Goal: Task Accomplishment & Management: Manage account settings

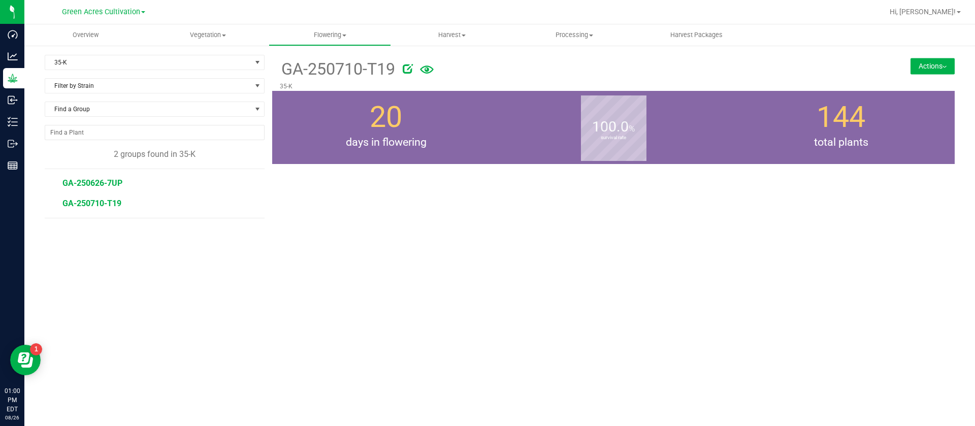
click at [104, 187] on span "GA-250626-7UP" at bounding box center [92, 183] width 60 height 10
click at [131, 59] on span "35-K" at bounding box center [148, 62] width 206 height 14
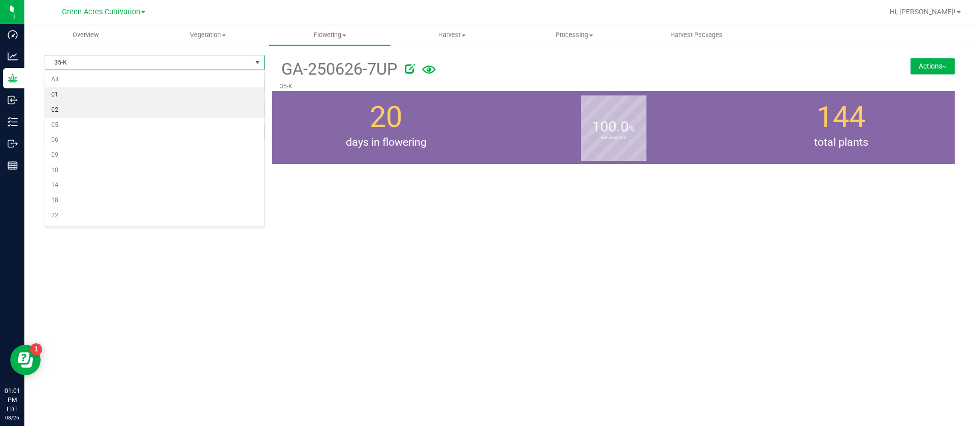
click at [81, 98] on li "01" at bounding box center [154, 94] width 219 height 15
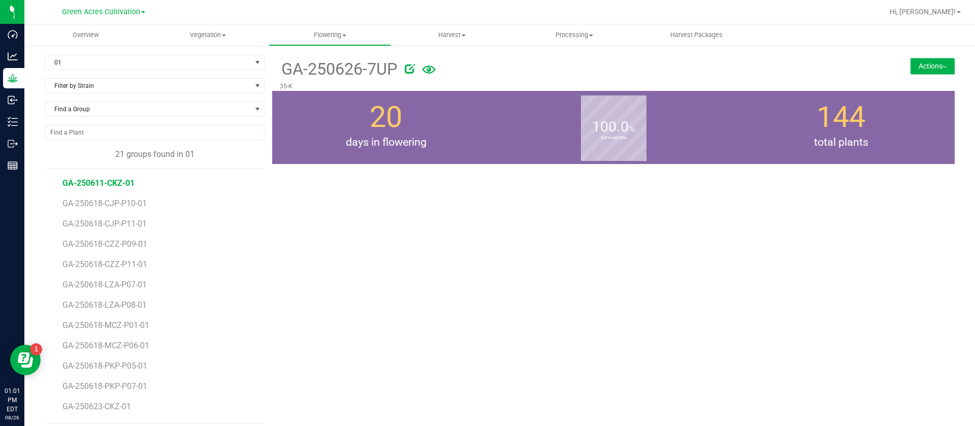
click at [106, 182] on span "GA-250611-CKZ-01" at bounding box center [98, 183] width 72 height 10
click at [931, 68] on button "Actions" at bounding box center [932, 66] width 44 height 16
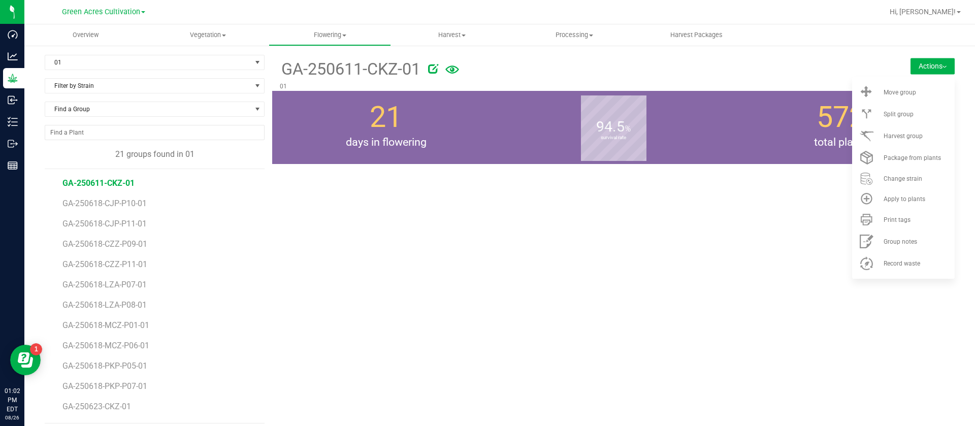
click at [109, 182] on span "GA-250611-CKZ-01" at bounding box center [98, 183] width 72 height 10
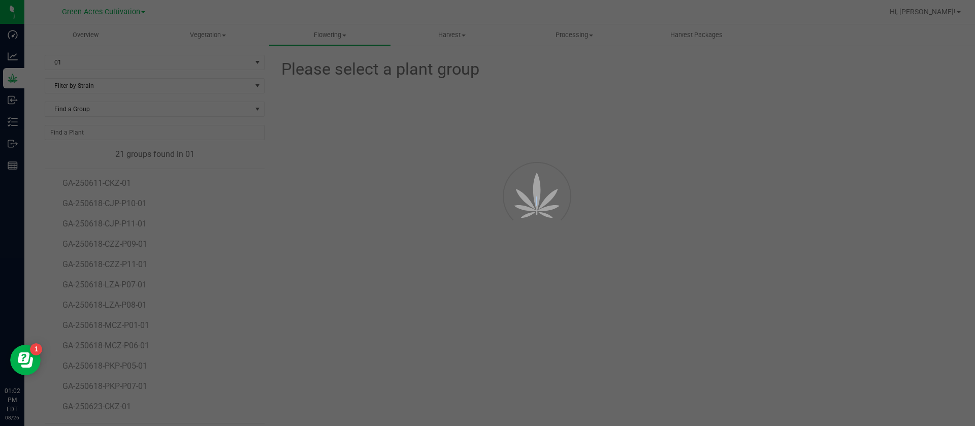
click at [109, 183] on div at bounding box center [487, 213] width 975 height 426
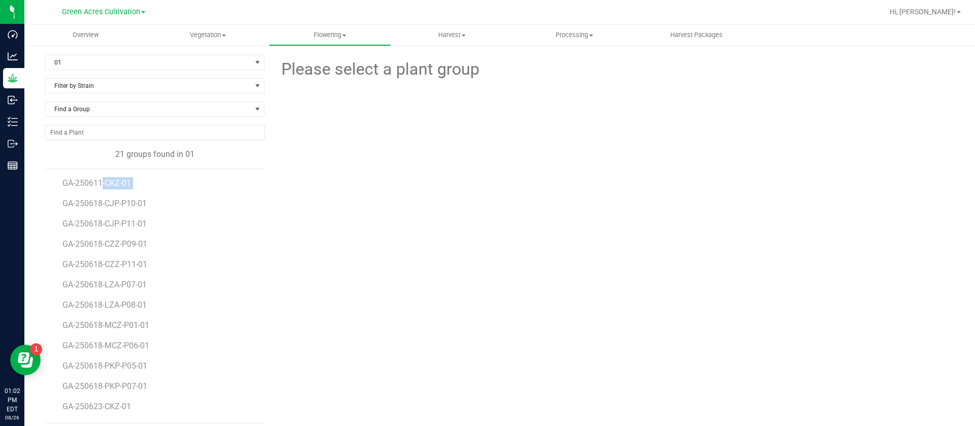
click at [109, 183] on span "GA-250611-CKZ-01" at bounding box center [96, 183] width 69 height 10
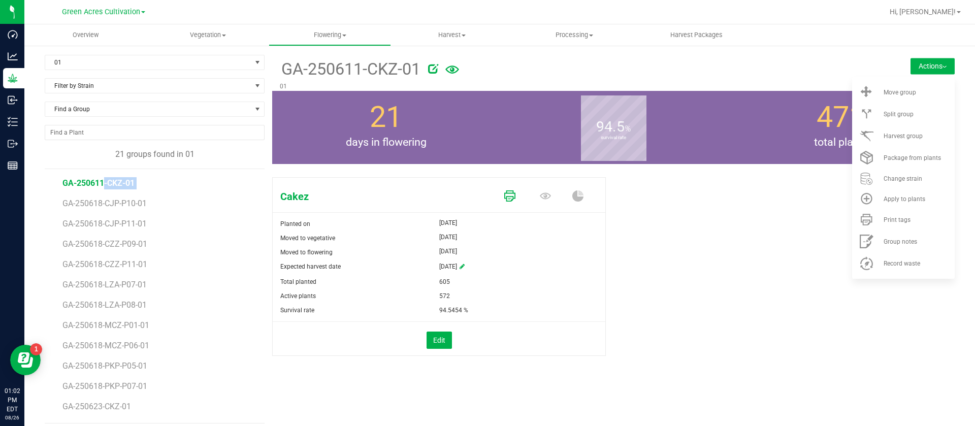
click at [504, 192] on icon at bounding box center [509, 195] width 11 height 11
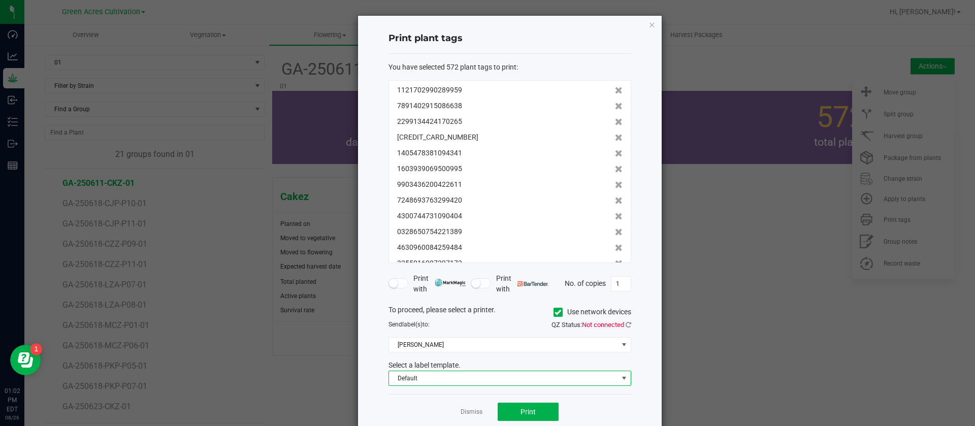
click at [429, 376] on span "Default" at bounding box center [503, 378] width 229 height 14
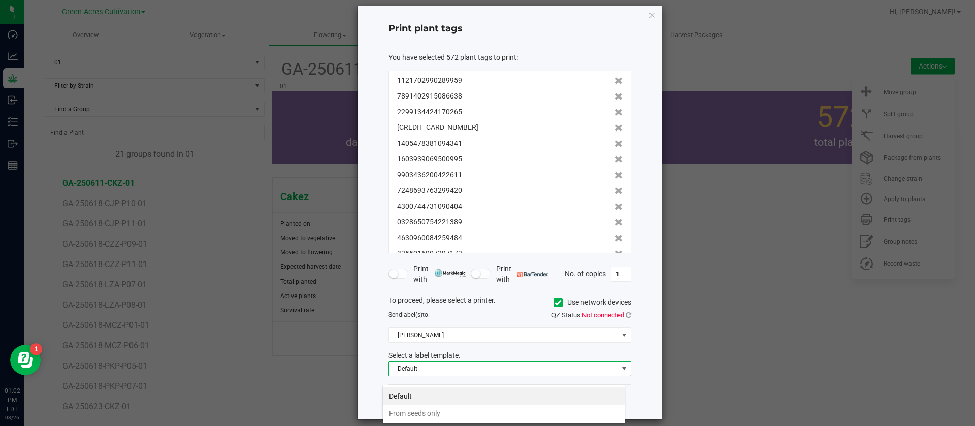
scroll to position [19, 0]
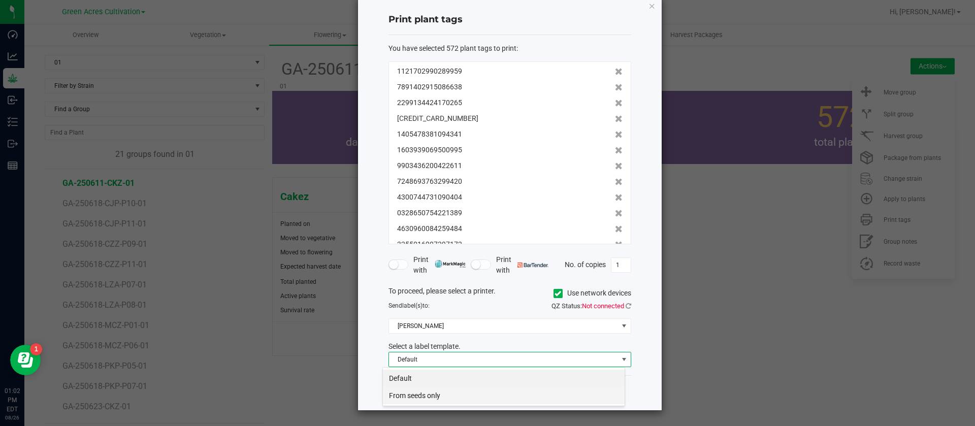
click at [438, 394] on li "From seeds only" at bounding box center [504, 395] width 242 height 17
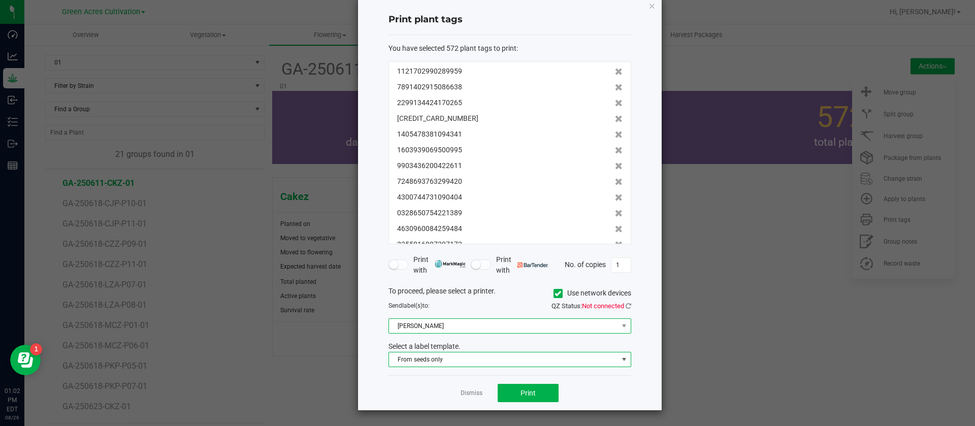
click at [429, 324] on span "Christine_TEST" at bounding box center [503, 326] width 229 height 14
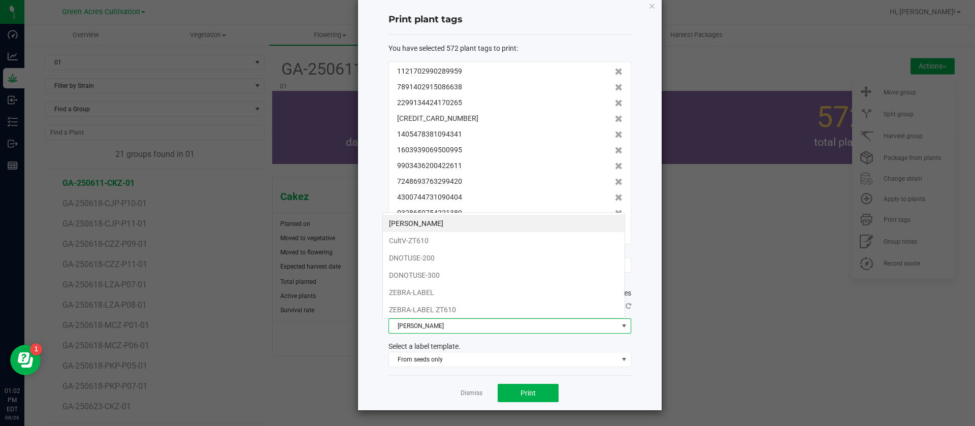
scroll to position [15, 243]
click at [649, 8] on icon "button" at bounding box center [651, 5] width 7 height 12
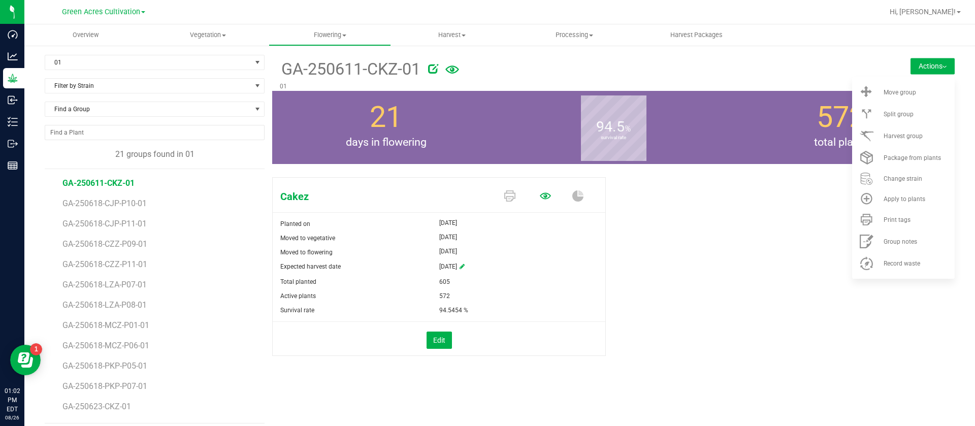
click at [540, 195] on icon at bounding box center [545, 195] width 11 height 11
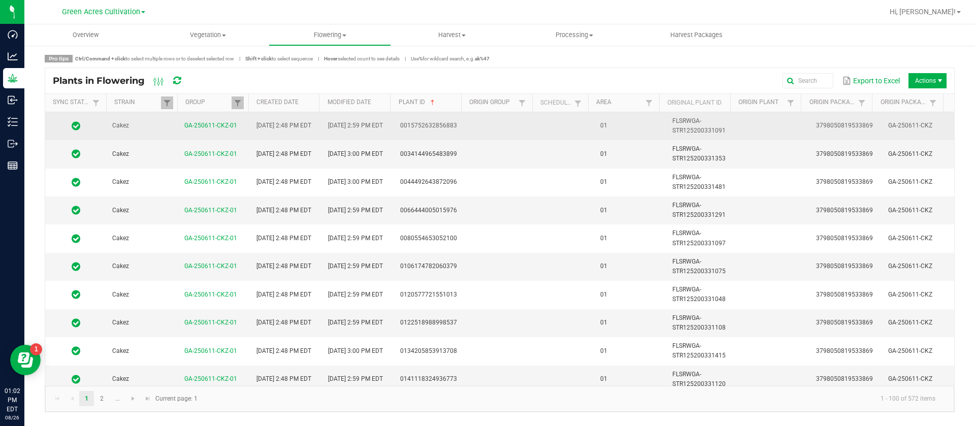
click at [647, 123] on td "01" at bounding box center [630, 126] width 72 height 28
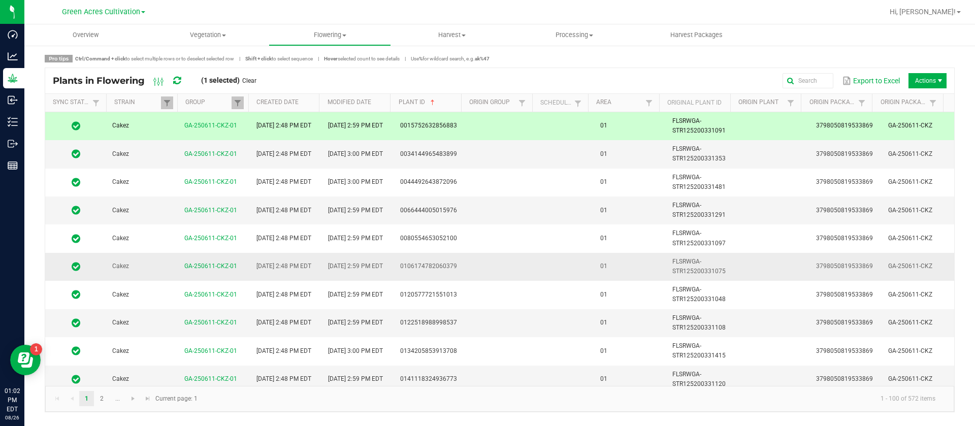
click at [632, 255] on td "01" at bounding box center [630, 267] width 72 height 28
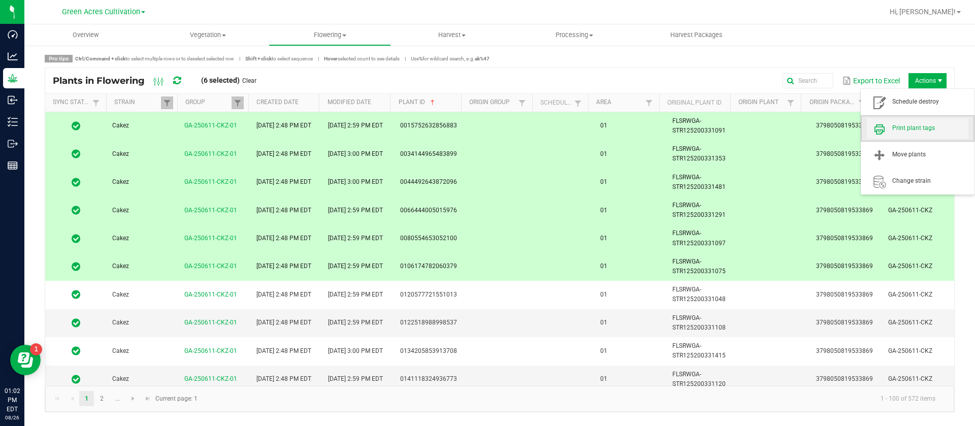
click at [921, 129] on span "Print plant tags" at bounding box center [930, 128] width 76 height 9
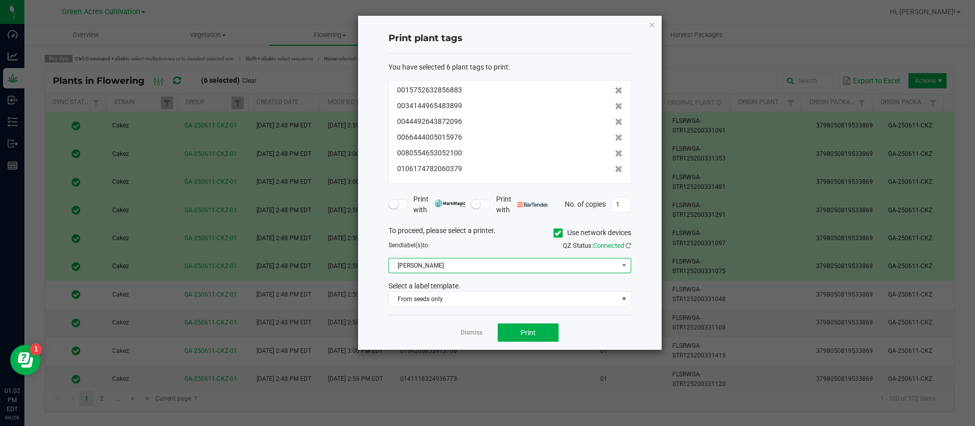
click at [433, 266] on span "Christine_TEST" at bounding box center [503, 265] width 229 height 14
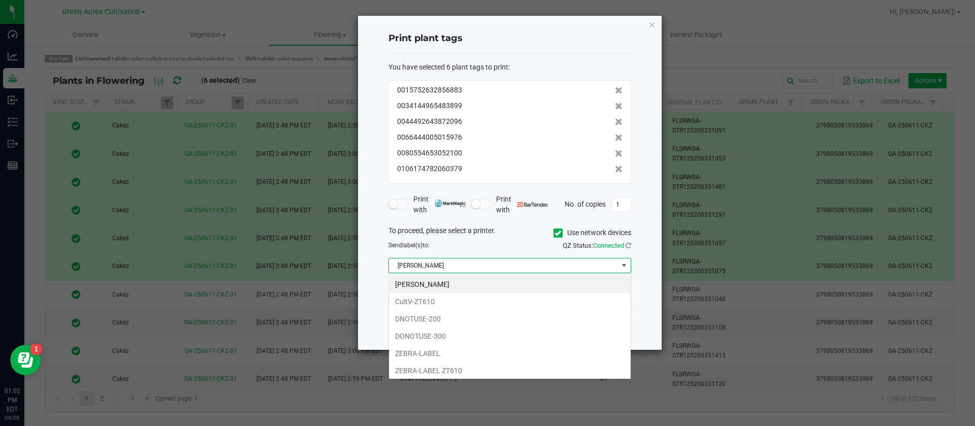
scroll to position [15, 243]
drag, startPoint x: 442, startPoint y: 307, endPoint x: 454, endPoint y: 328, distance: 24.6
click at [442, 307] on li "CultV-ZT610" at bounding box center [510, 301] width 242 height 17
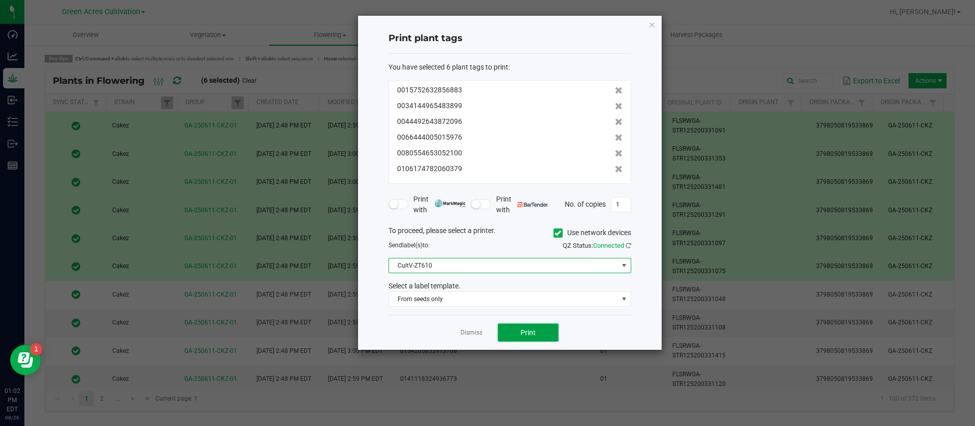
click at [529, 323] on button "Print" at bounding box center [528, 332] width 61 height 18
click at [462, 327] on app-cancel-button "Dismiss" at bounding box center [471, 332] width 22 height 11
click at [468, 340] on div "Dismiss Print" at bounding box center [509, 332] width 243 height 35
click at [472, 335] on link "Dismiss" at bounding box center [471, 332] width 22 height 9
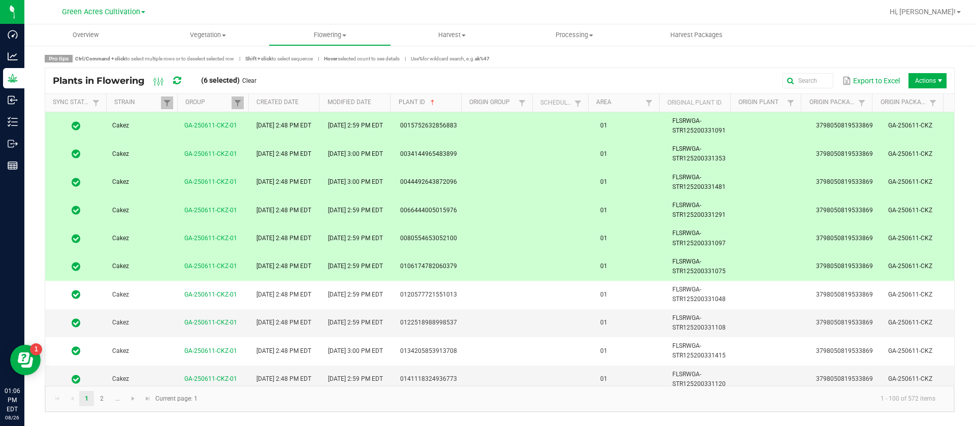
click at [245, 80] on link "Clear" at bounding box center [249, 81] width 14 height 9
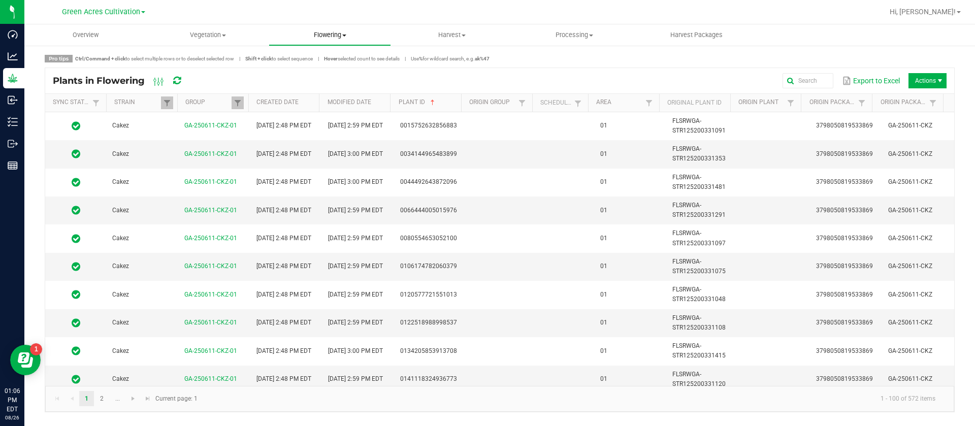
click at [328, 34] on span "Flowering" at bounding box center [329, 34] width 121 height 9
click at [325, 73] on span "Flowering groups" at bounding box center [311, 73] width 84 height 9
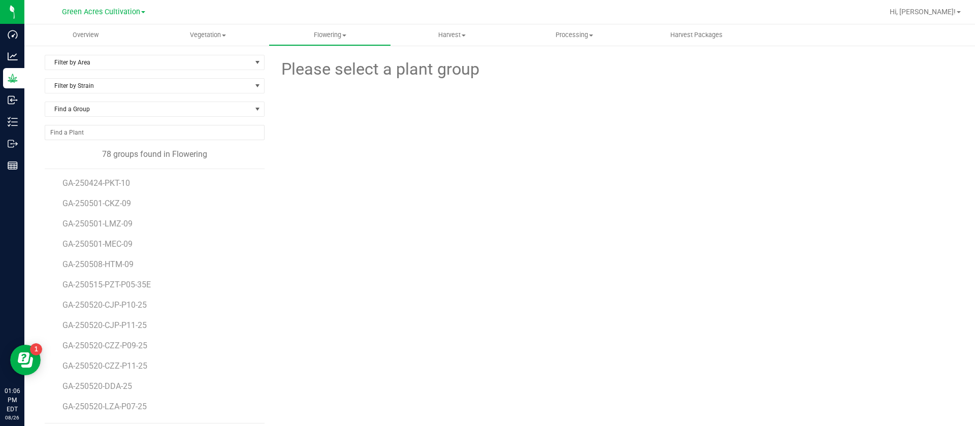
click at [453, 142] on div at bounding box center [613, 138] width 349 height 112
click at [109, 63] on span "Filter by Area" at bounding box center [148, 62] width 206 height 14
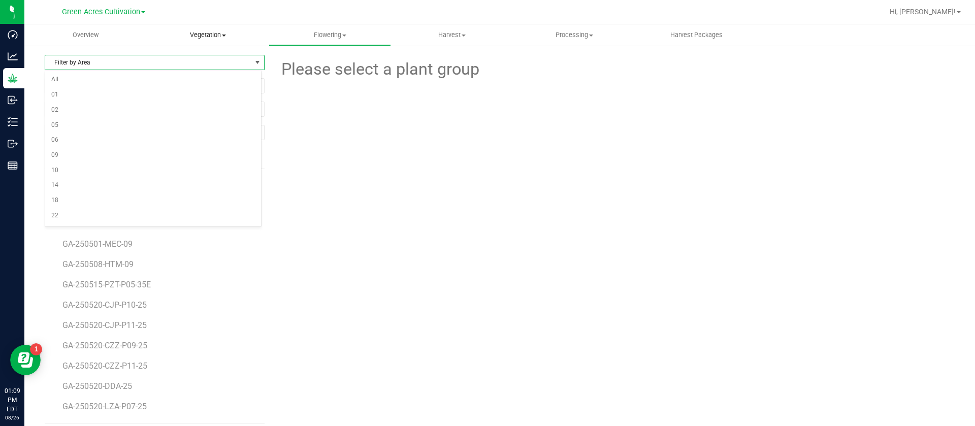
click at [203, 38] on span "Vegetation" at bounding box center [207, 34] width 121 height 9
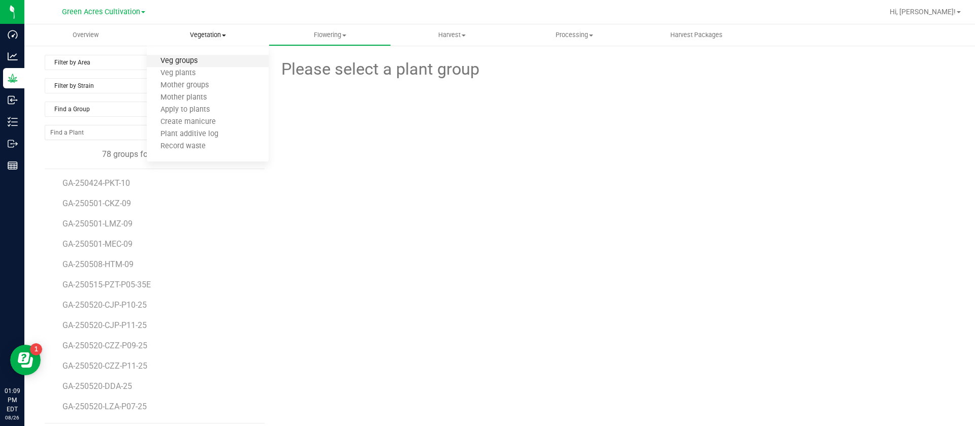
click at [203, 65] on span "Veg groups" at bounding box center [179, 61] width 64 height 9
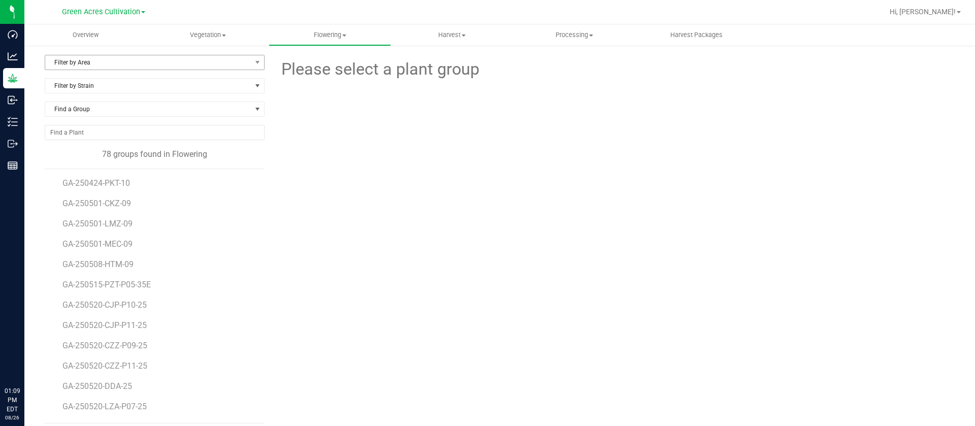
click at [110, 60] on span "Filter by Area" at bounding box center [148, 62] width 206 height 14
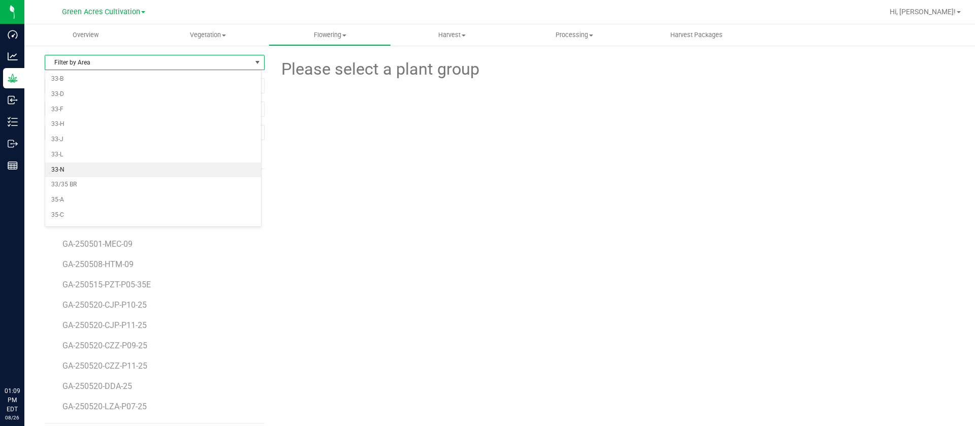
scroll to position [301, 0]
click at [71, 220] on li "35-M" at bounding box center [153, 216] width 216 height 15
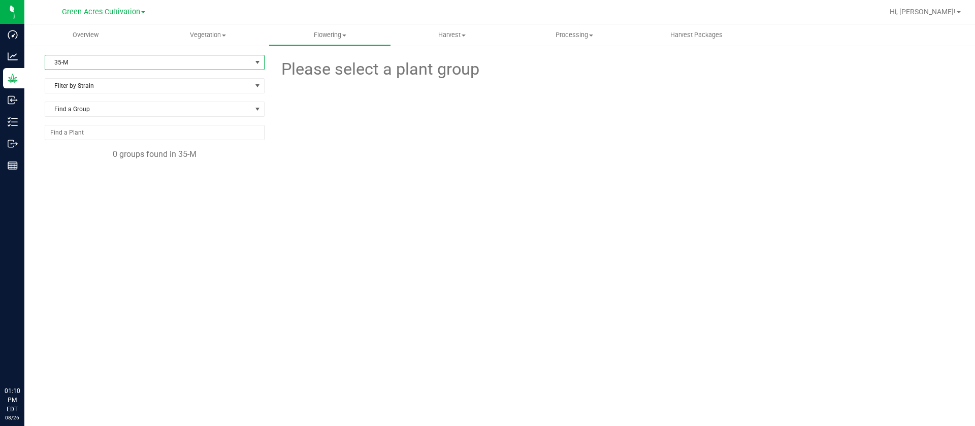
click at [82, 53] on div "35-M Filter by Area All 01 02 05 06 09 10 14 18 22 25 26 29 30 33 33-B 33-D 33-…" at bounding box center [499, 207] width 950 height 325
click at [89, 64] on span "35-M" at bounding box center [148, 62] width 206 height 14
click at [104, 160] on li "33-B" at bounding box center [154, 157] width 219 height 15
click at [69, 72] on div "33-B Filter by Area All 01 02 05 06 09 10 14 18 22 25 26 29 30 33 33-B 33-D 33-…" at bounding box center [155, 66] width 220 height 23
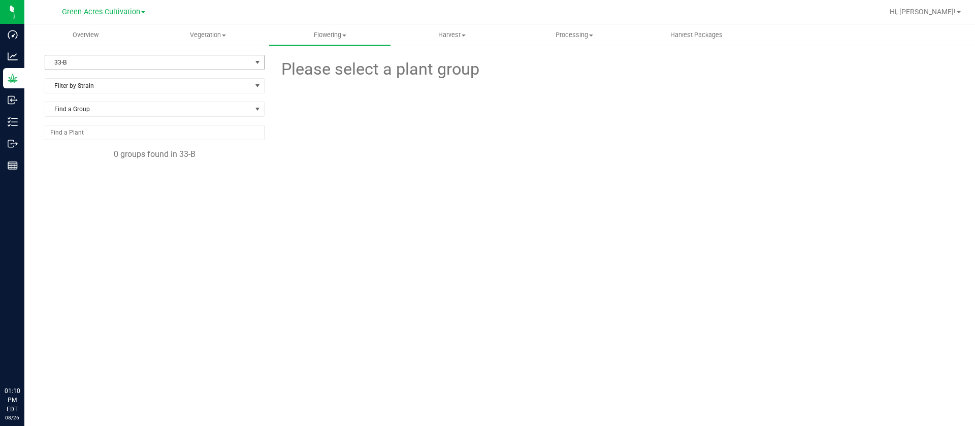
click at [70, 62] on span "33-B" at bounding box center [148, 62] width 206 height 14
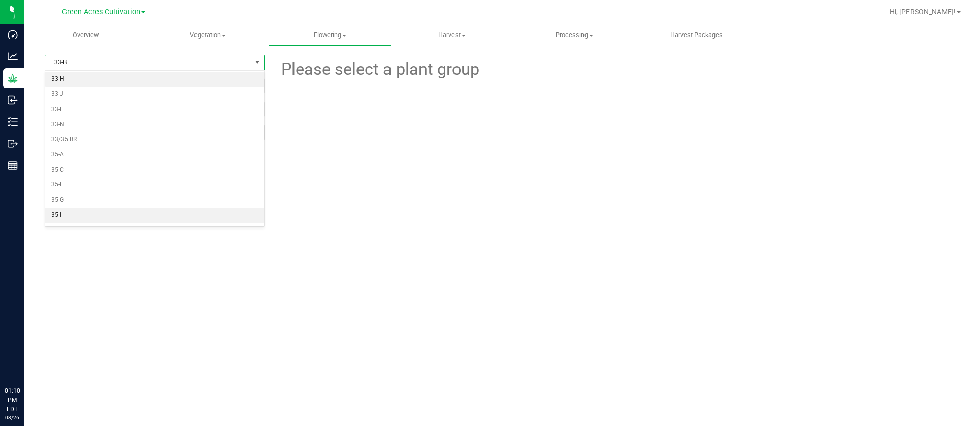
scroll to position [301, 0]
click at [77, 214] on li "35-M" at bounding box center [154, 216] width 219 height 15
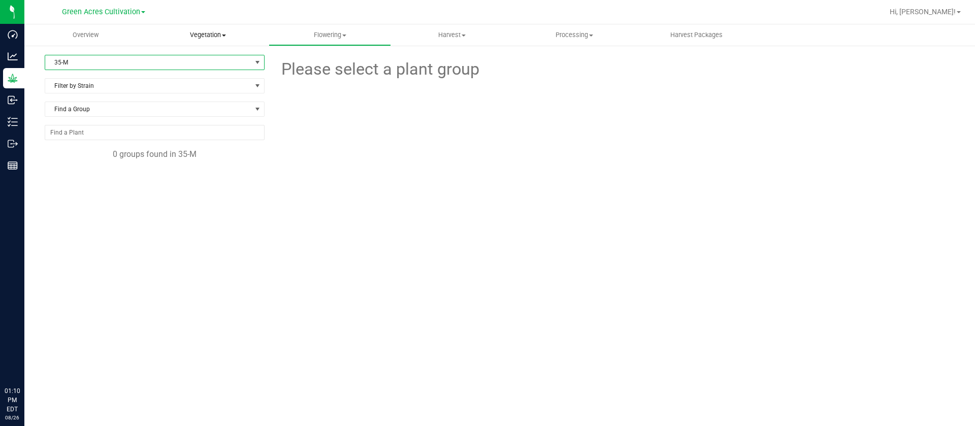
click at [216, 34] on span "Vegetation" at bounding box center [207, 34] width 121 height 9
click at [192, 59] on span "Veg groups" at bounding box center [179, 61] width 64 height 9
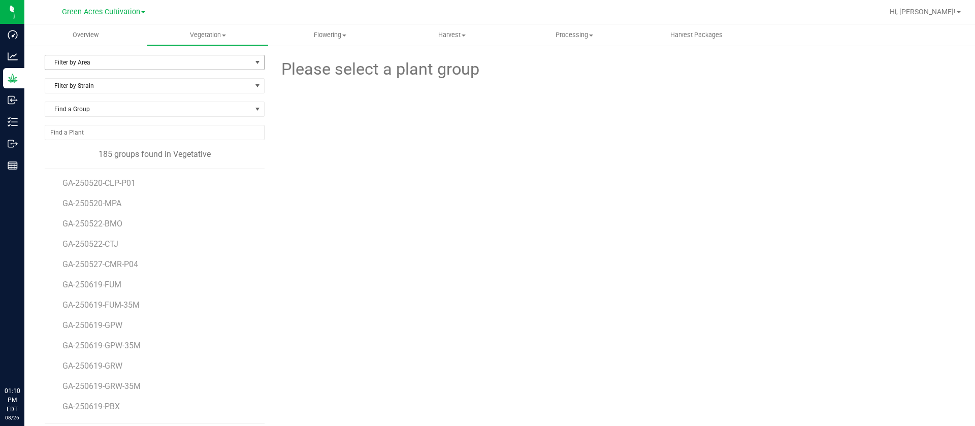
click at [96, 60] on span "Filter by Area" at bounding box center [148, 62] width 206 height 14
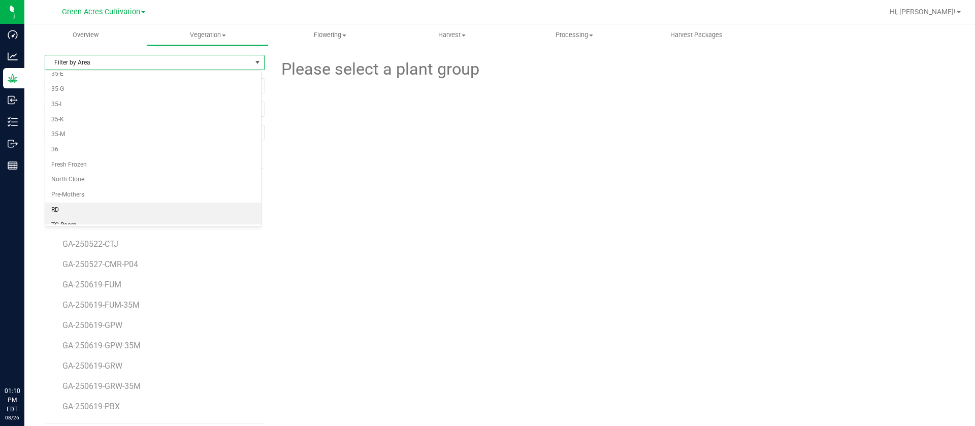
scroll to position [285, 0]
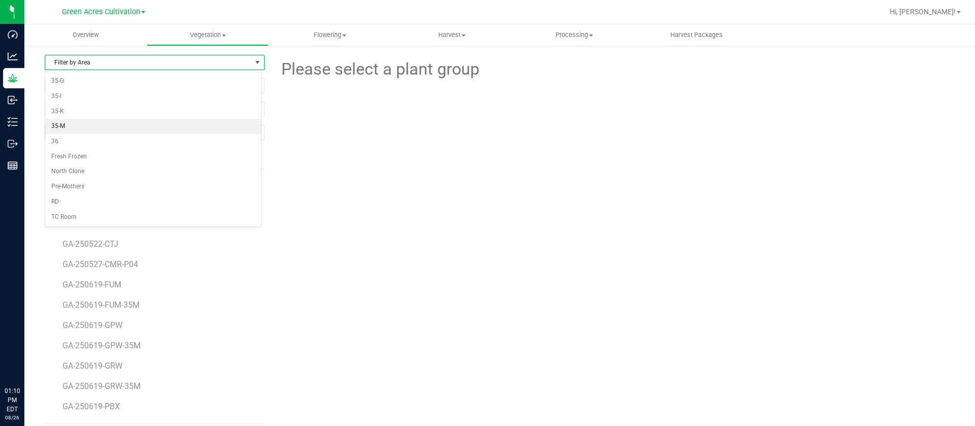
click at [64, 127] on li "35-M" at bounding box center [153, 126] width 216 height 15
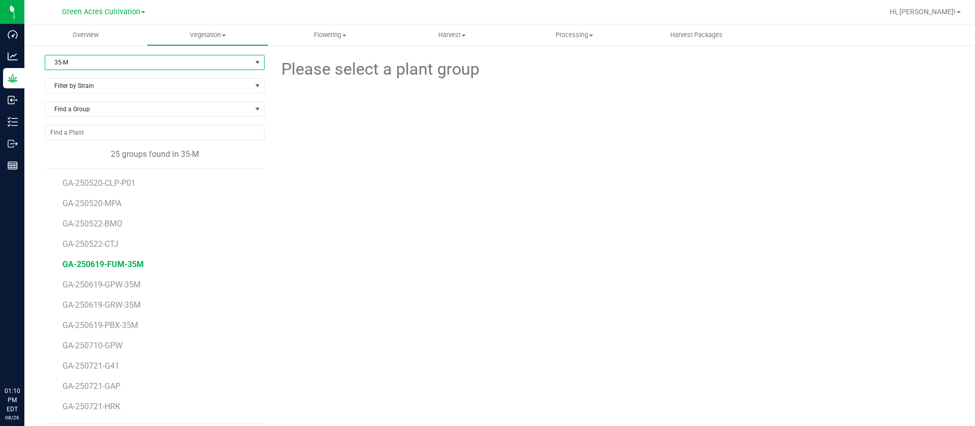
click at [116, 264] on span "GA-250619-FUM-35M" at bounding box center [102, 264] width 81 height 10
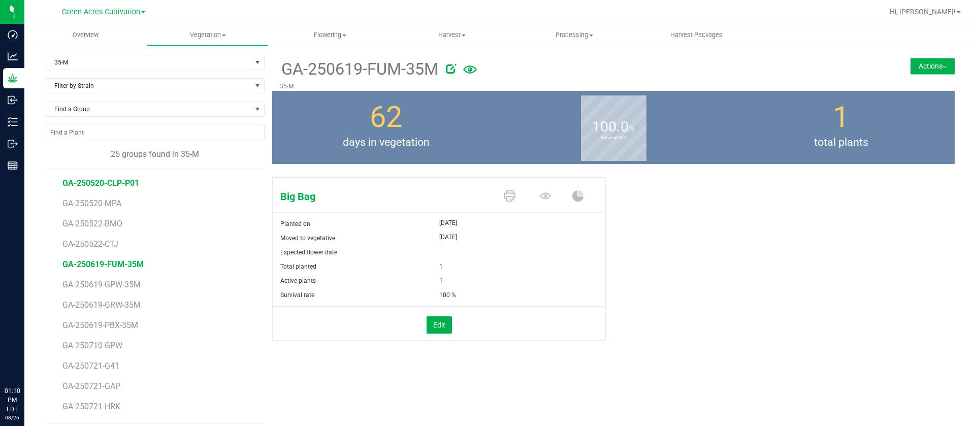
click at [107, 183] on span "GA-250520-CLP-P01" at bounding box center [100, 183] width 77 height 10
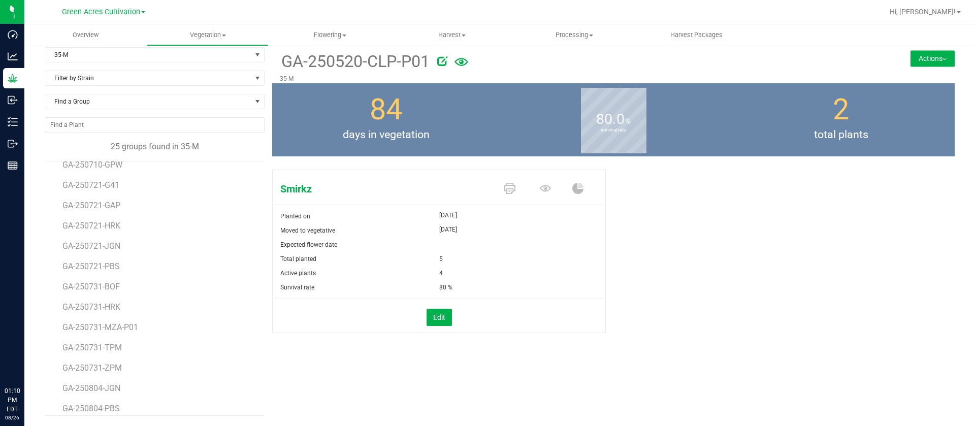
scroll to position [262, 0]
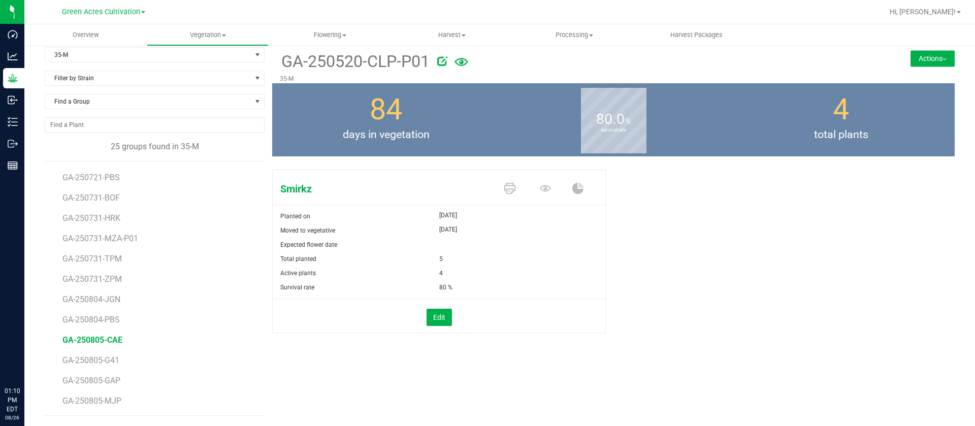
click at [103, 338] on span "GA-250805-CAE" at bounding box center [92, 340] width 60 height 10
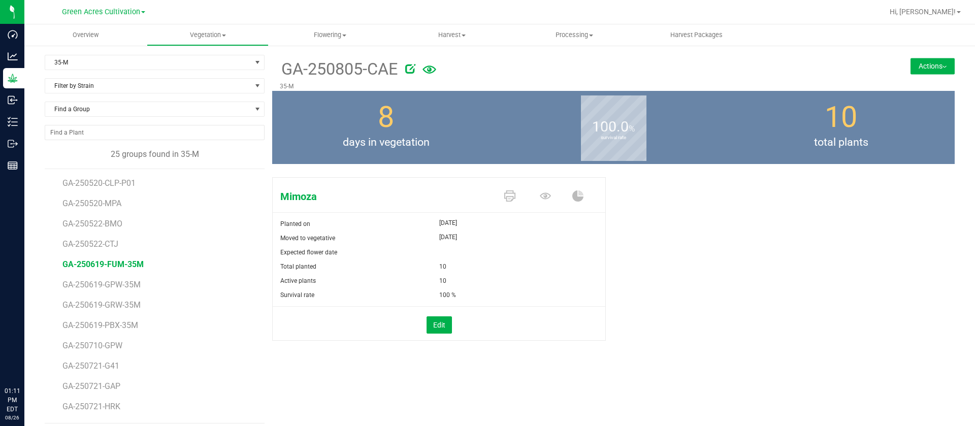
click at [119, 266] on span "GA-250619-FUM-35M" at bounding box center [102, 264] width 81 height 10
click at [126, 288] on span "GA-250619-GPW-35M" at bounding box center [103, 285] width 82 height 10
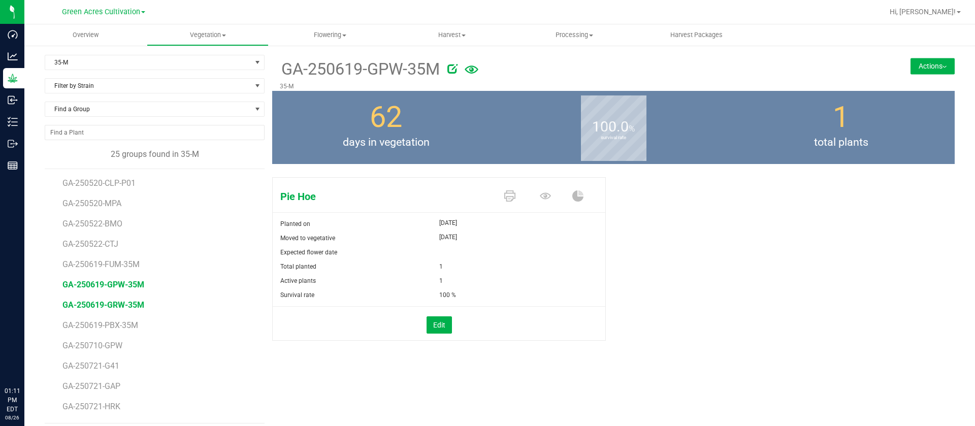
click at [123, 309] on span "GA-250619-GRW-35M" at bounding box center [103, 305] width 82 height 10
click at [122, 332] on li "GA-250710-GPW" at bounding box center [159, 342] width 195 height 20
click at [123, 327] on span "GA-250619-PBX-35M" at bounding box center [101, 325] width 79 height 10
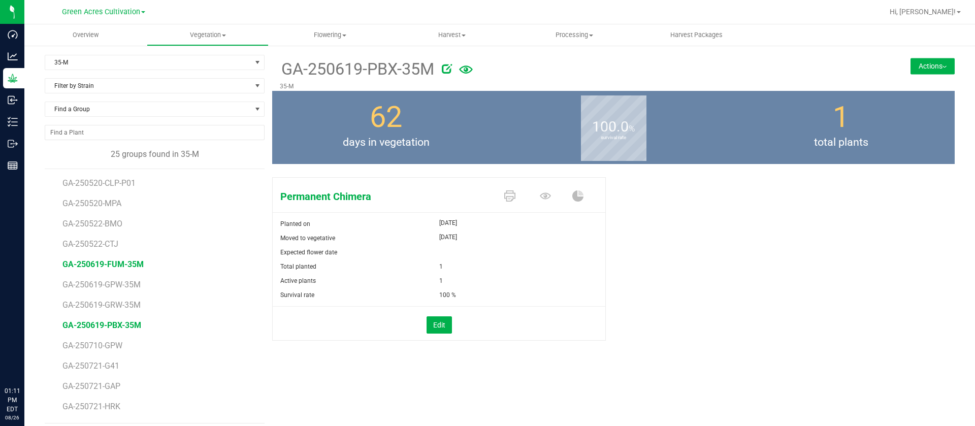
click at [111, 262] on span "GA-250619-FUM-35M" at bounding box center [102, 264] width 81 height 10
click at [540, 195] on icon at bounding box center [545, 195] width 11 height 11
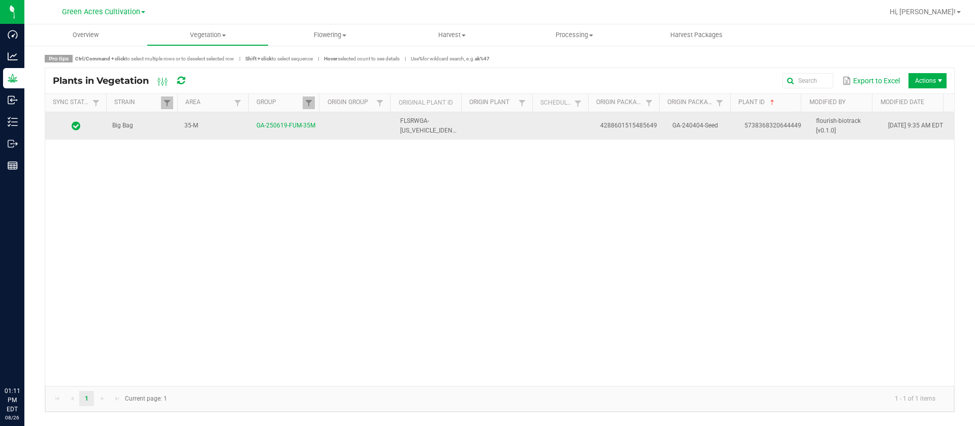
click at [523, 122] on td at bounding box center [502, 125] width 72 height 27
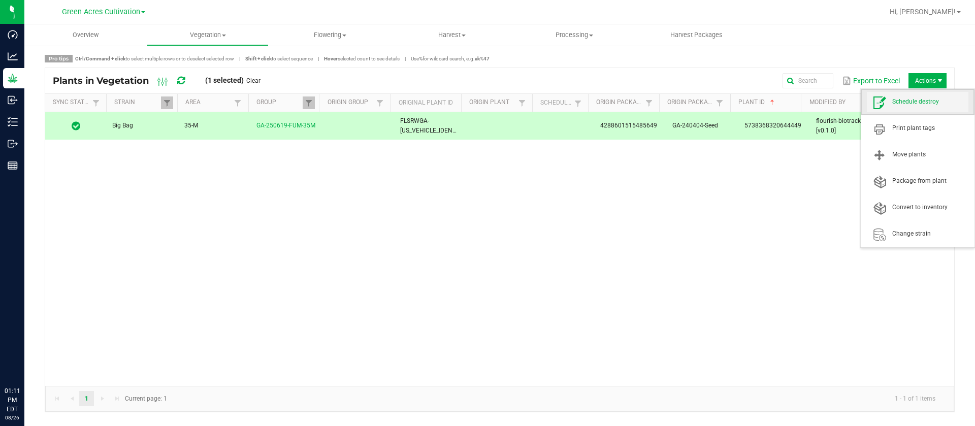
click at [910, 107] on span "Schedule destroy" at bounding box center [918, 102] width 102 height 20
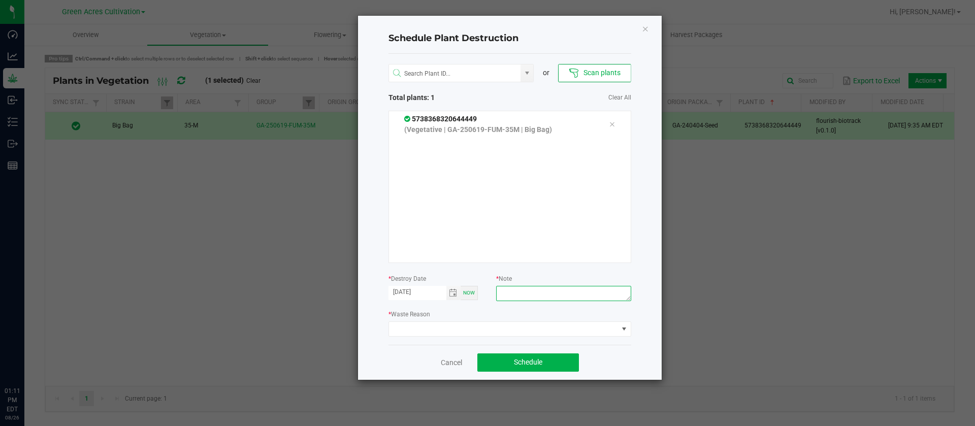
click at [569, 300] on textarea at bounding box center [563, 293] width 135 height 15
type textarea "waste"
click at [486, 331] on span at bounding box center [503, 329] width 229 height 14
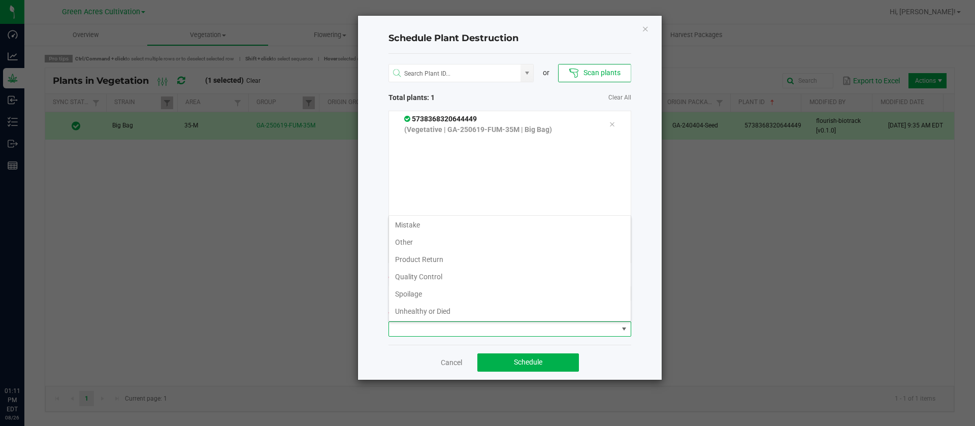
scroll to position [37, 0]
click at [402, 318] on li "Waste" at bounding box center [510, 310] width 242 height 17
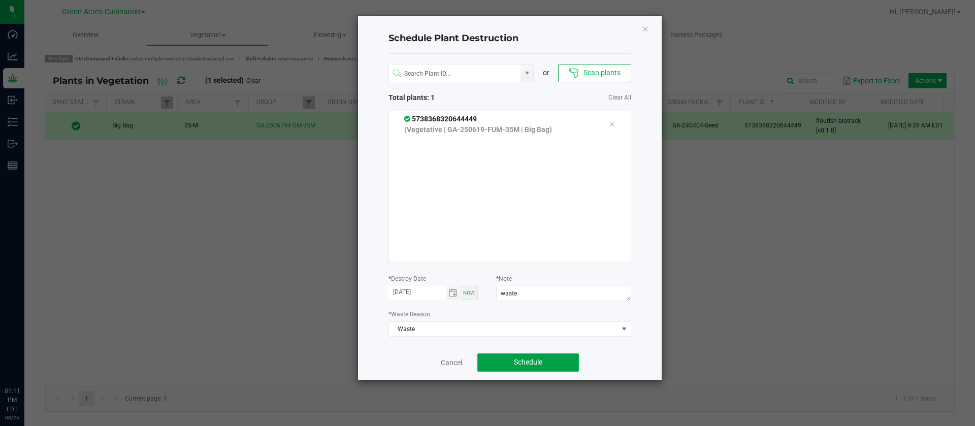
click at [545, 357] on button "Schedule" at bounding box center [528, 362] width 102 height 18
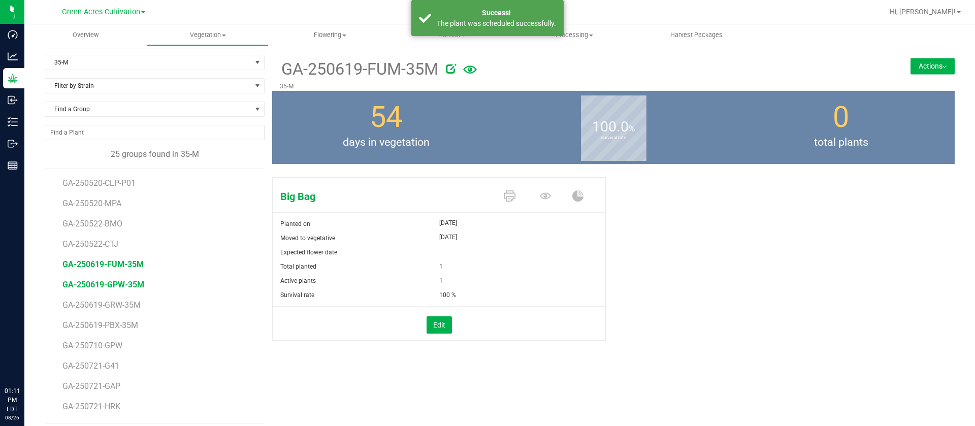
click at [130, 282] on span "GA-250619-GPW-35M" at bounding box center [103, 285] width 82 height 10
click at [541, 195] on icon at bounding box center [545, 195] width 11 height 11
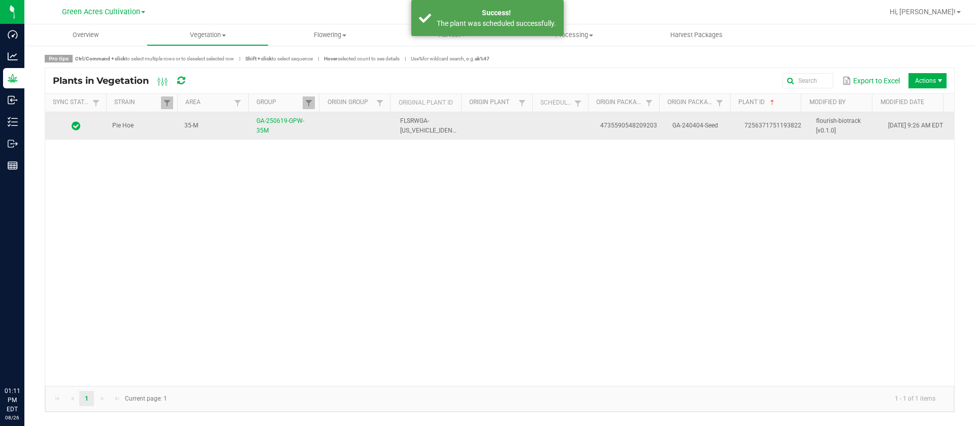
click at [564, 134] on td at bounding box center [566, 125] width 56 height 27
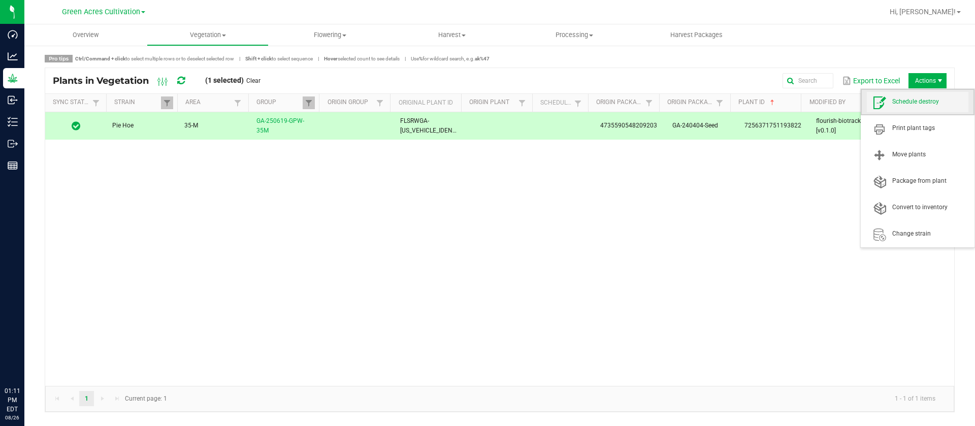
click at [925, 101] on span "Schedule destroy" at bounding box center [930, 101] width 76 height 9
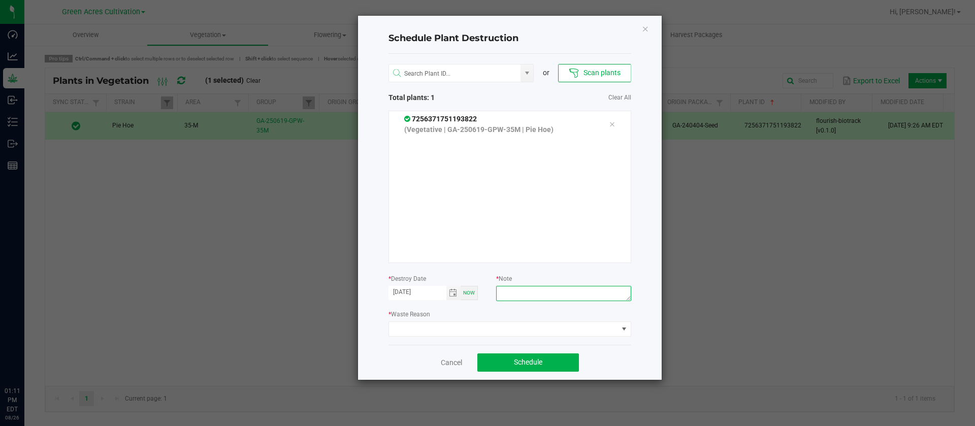
click at [529, 295] on textarea at bounding box center [563, 293] width 135 height 15
type textarea "waste"
click at [448, 330] on span at bounding box center [503, 329] width 229 height 14
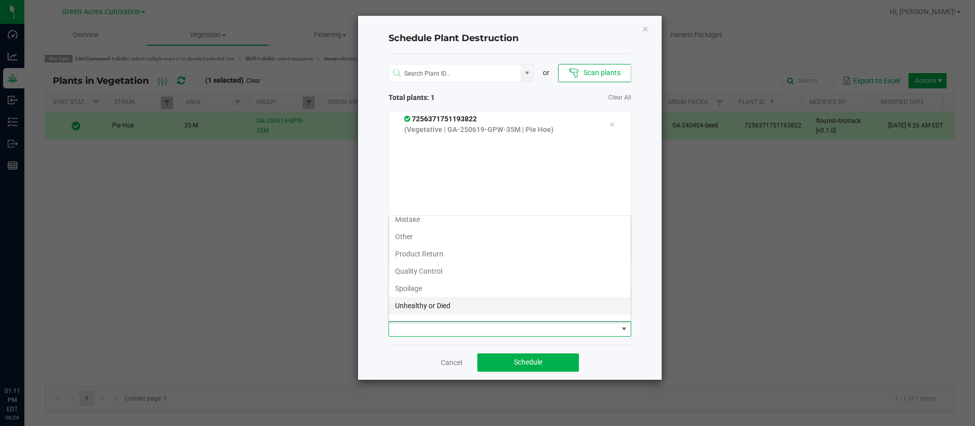
scroll to position [37, 0]
click at [424, 301] on li "Unhealthy or Died" at bounding box center [510, 292] width 242 height 17
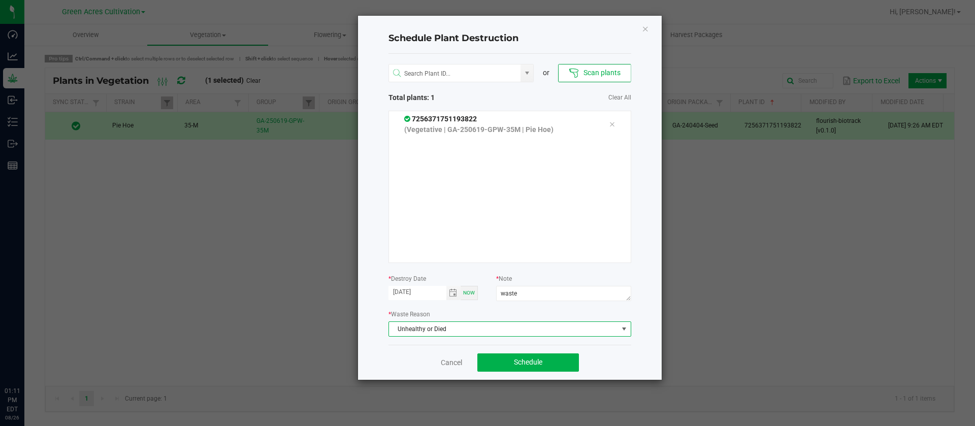
click at [419, 330] on span "Unhealthy or Died" at bounding box center [503, 329] width 229 height 14
click at [406, 311] on li "Waste" at bounding box center [510, 310] width 242 height 17
click at [517, 361] on span "Schedule" at bounding box center [528, 362] width 28 height 8
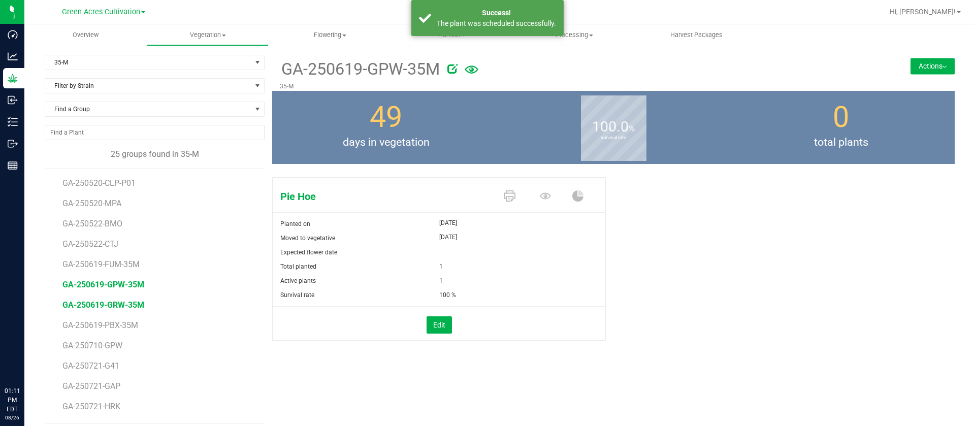
click at [137, 303] on span "GA-250619-GRW-35M" at bounding box center [103, 305] width 82 height 10
click at [541, 190] on icon at bounding box center [545, 195] width 11 height 11
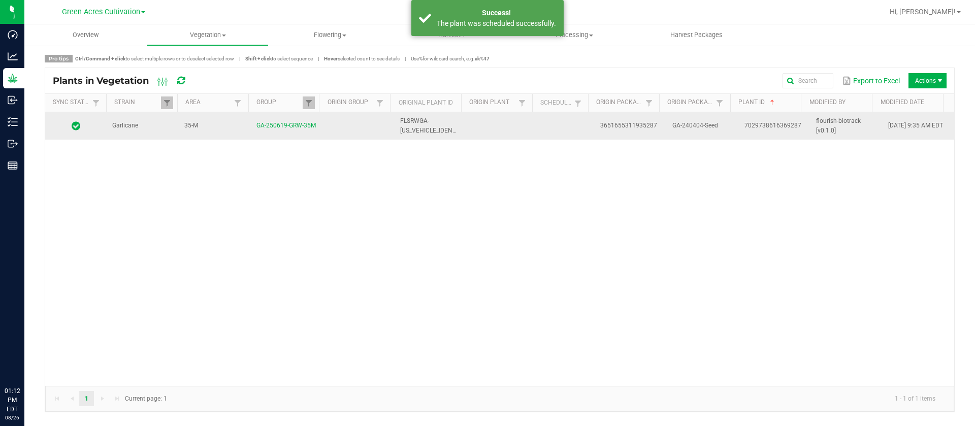
click at [529, 134] on td at bounding box center [502, 125] width 72 height 27
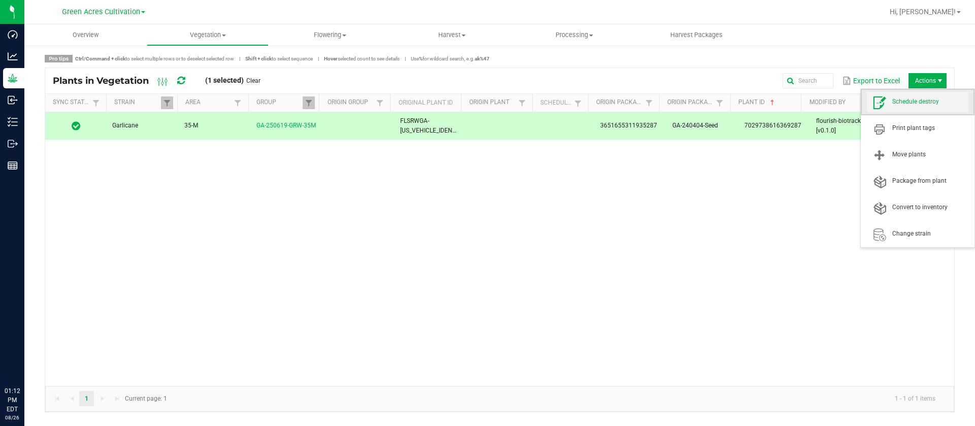
click at [915, 103] on span "Schedule destroy" at bounding box center [930, 101] width 76 height 9
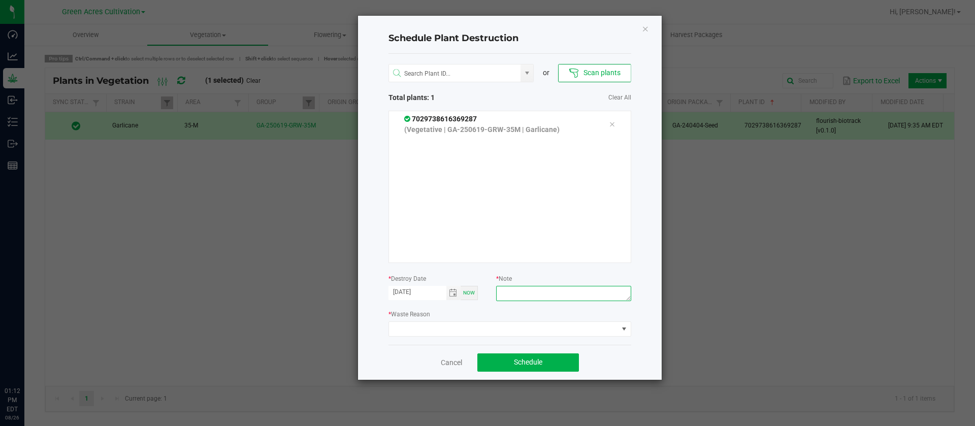
click at [524, 290] on textarea at bounding box center [563, 293] width 135 height 15
type textarea "waste"
click at [436, 337] on div "or Scan plants Total plants: 1 Clear All 7029738616369287 (Vegetative | GA-2506…" at bounding box center [509, 199] width 243 height 291
click at [403, 331] on span at bounding box center [503, 329] width 229 height 14
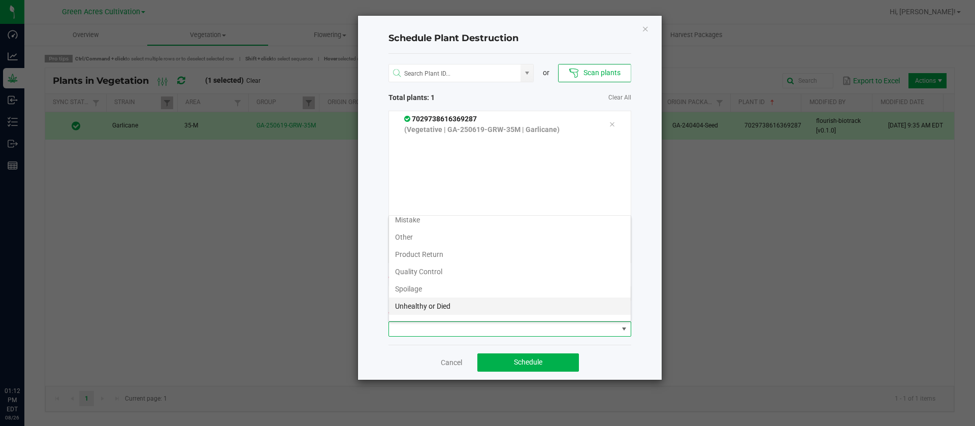
scroll to position [37, 0]
click at [418, 309] on li "Waste" at bounding box center [510, 310] width 242 height 17
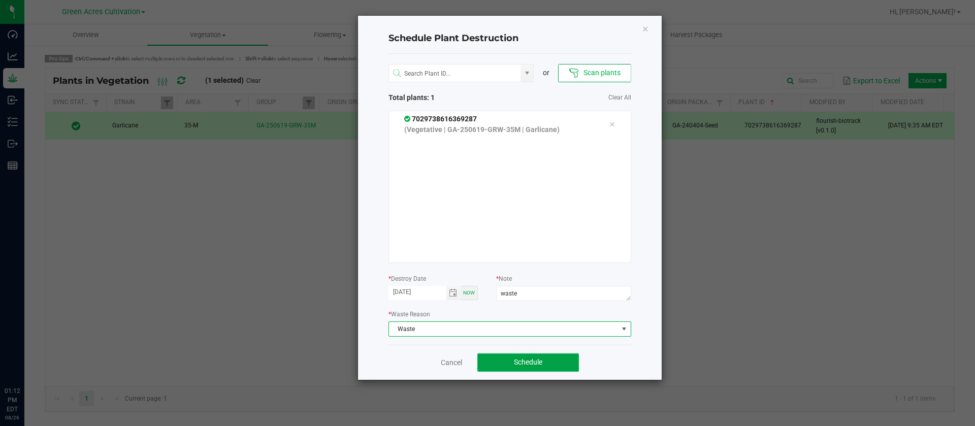
click at [499, 360] on button "Schedule" at bounding box center [528, 362] width 102 height 18
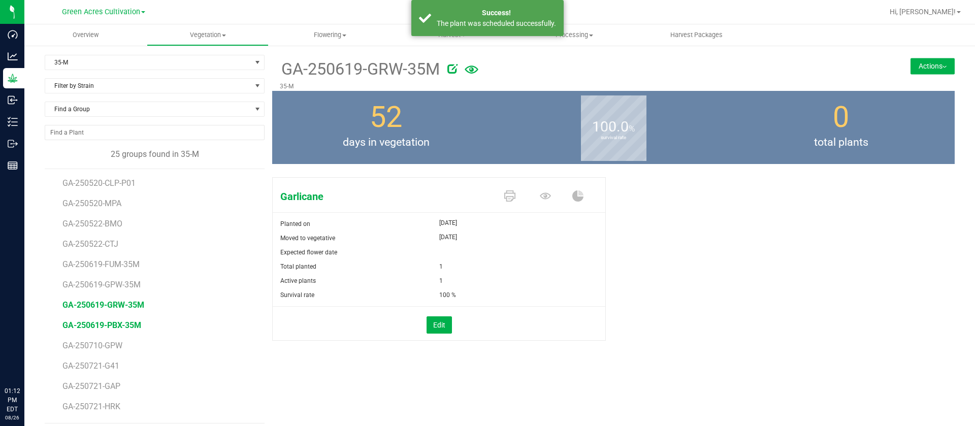
click at [112, 323] on span "GA-250619-PBX-35M" at bounding box center [101, 325] width 79 height 10
click at [540, 195] on icon at bounding box center [545, 195] width 11 height 7
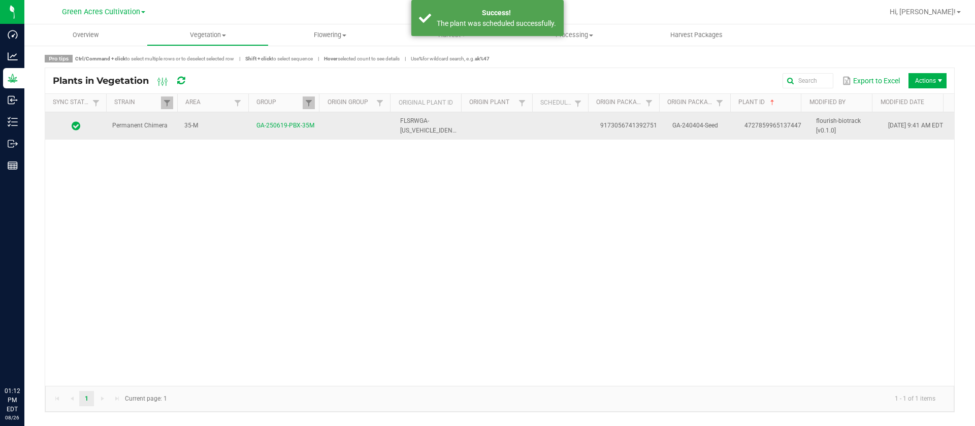
click at [555, 116] on td at bounding box center [566, 125] width 56 height 27
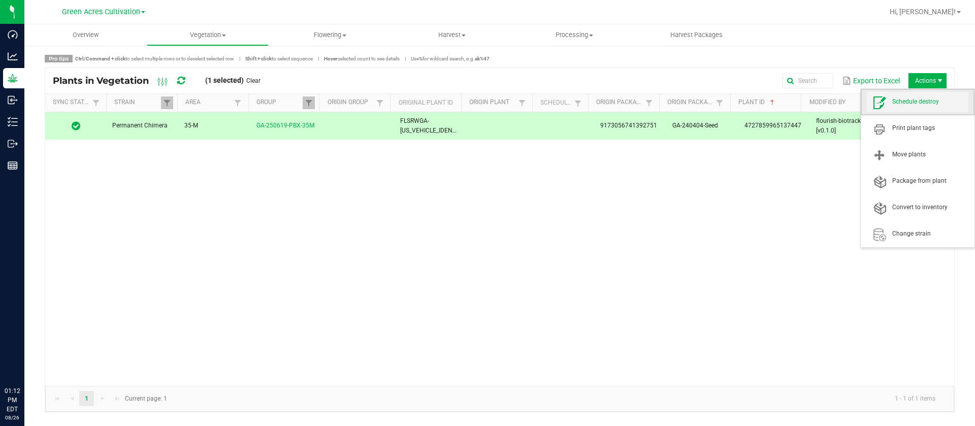
click at [907, 112] on span "Schedule destroy" at bounding box center [918, 102] width 102 height 20
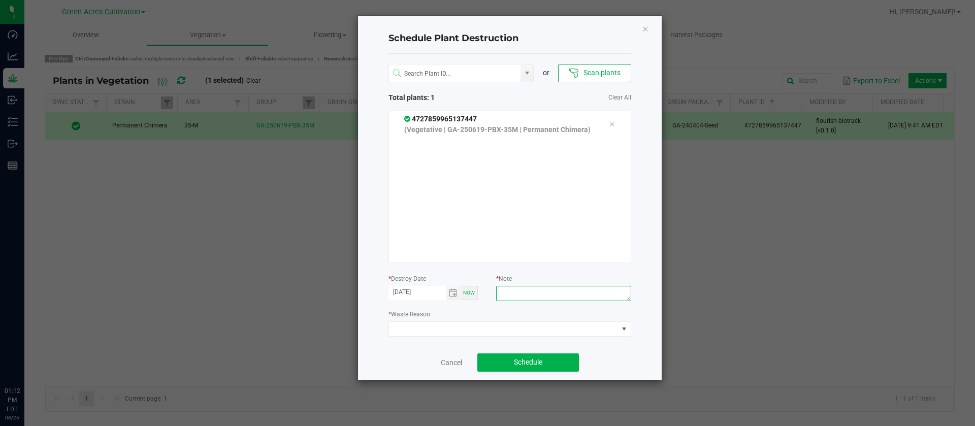
click at [531, 288] on textarea at bounding box center [563, 293] width 135 height 15
type textarea "w"
type textarea "waste"
drag, startPoint x: 480, startPoint y: 334, endPoint x: 484, endPoint y: 328, distance: 6.9
click at [481, 334] on span at bounding box center [503, 329] width 229 height 14
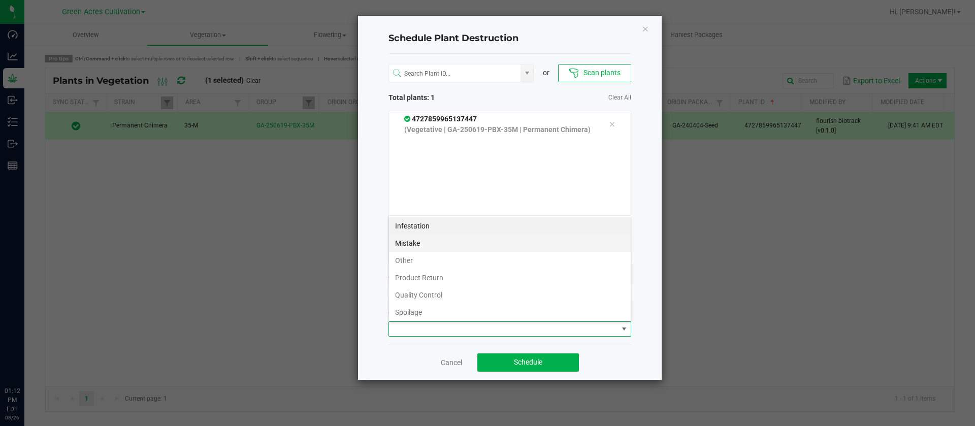
scroll to position [37, 0]
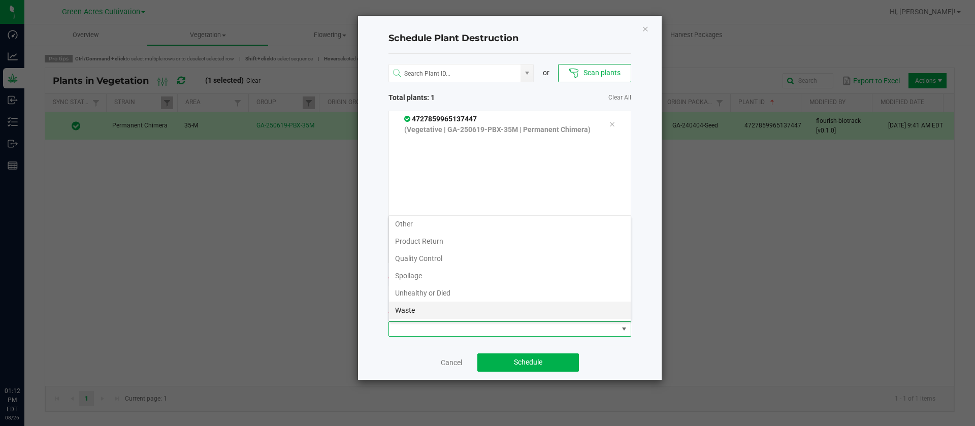
click at [430, 313] on li "Waste" at bounding box center [510, 310] width 242 height 17
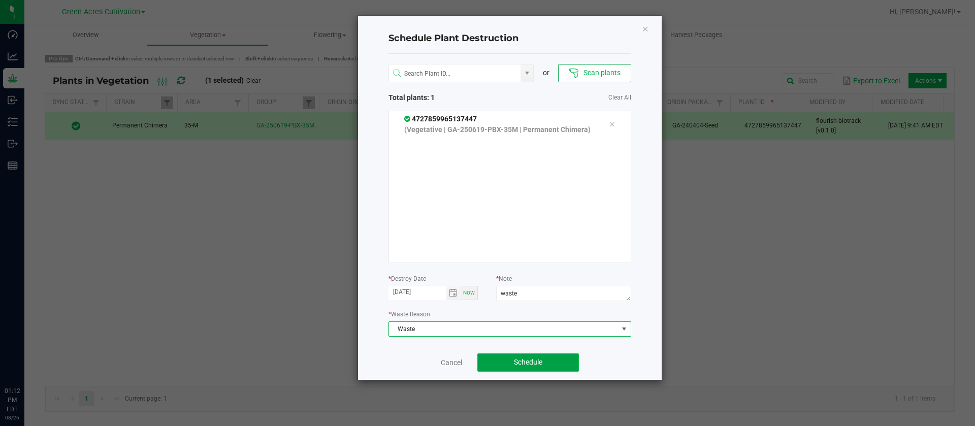
click at [501, 354] on button "Schedule" at bounding box center [528, 362] width 102 height 18
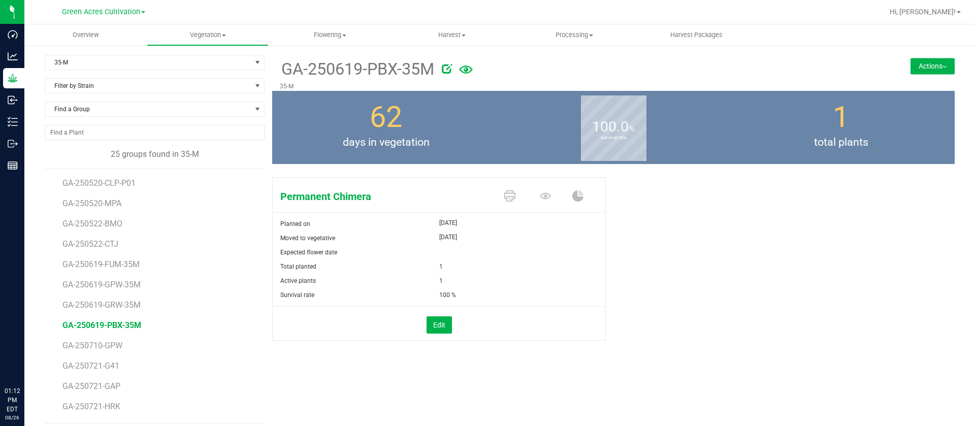
click at [348, 240] on div "Moved to vegetative" at bounding box center [356, 238] width 167 height 14
click at [127, 264] on span "GA-250619-FUM-35M" at bounding box center [102, 264] width 81 height 10
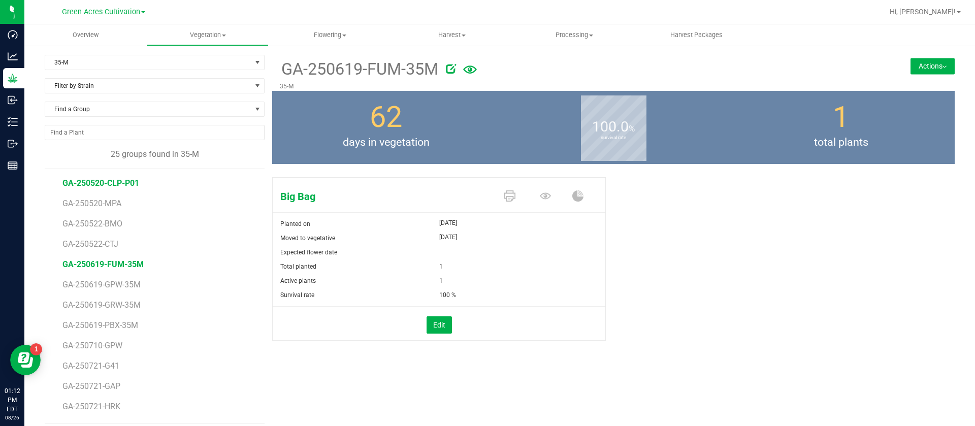
click at [94, 182] on span "GA-250520-CLP-P01" at bounding box center [100, 183] width 77 height 10
click at [540, 198] on icon at bounding box center [545, 195] width 11 height 11
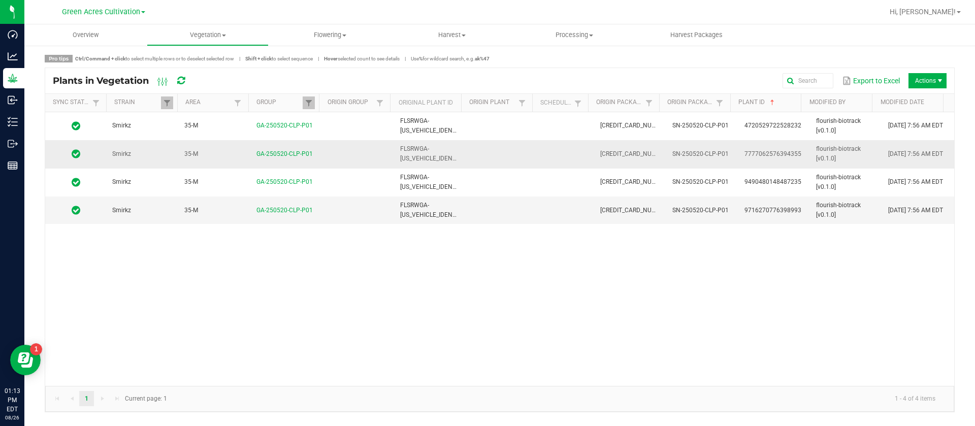
click at [490, 156] on td at bounding box center [502, 154] width 72 height 28
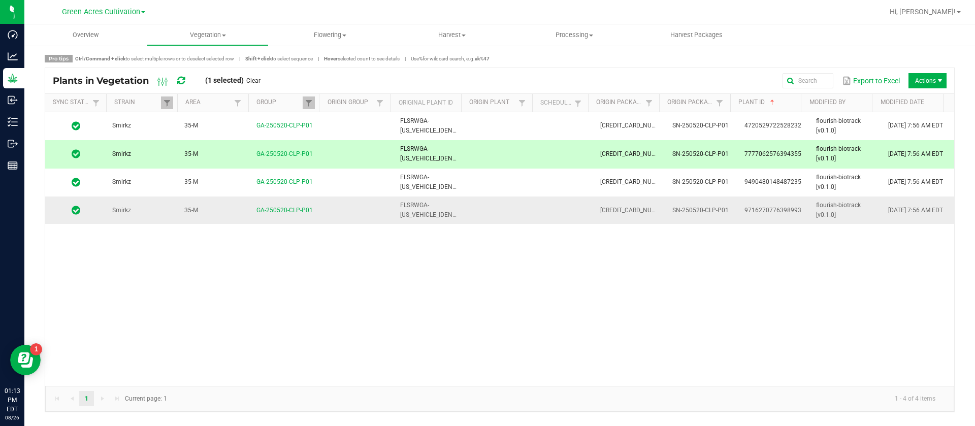
click at [478, 212] on td at bounding box center [502, 209] width 72 height 27
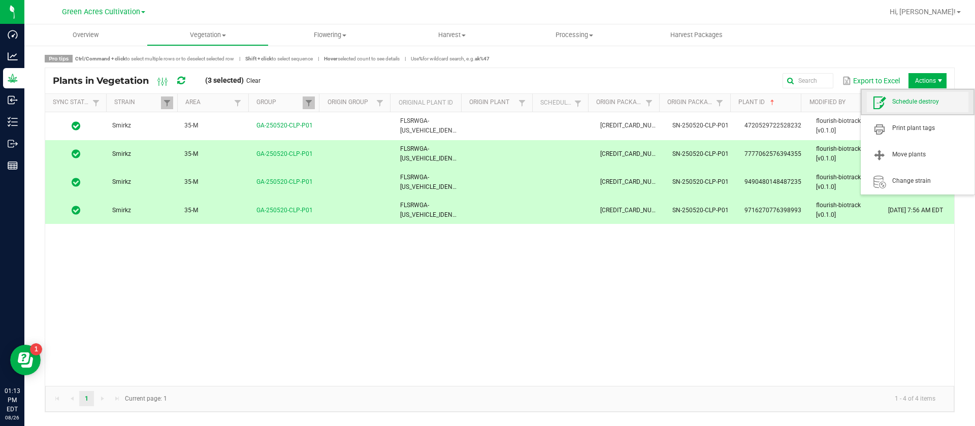
click at [914, 103] on span "Schedule destroy" at bounding box center [930, 101] width 76 height 9
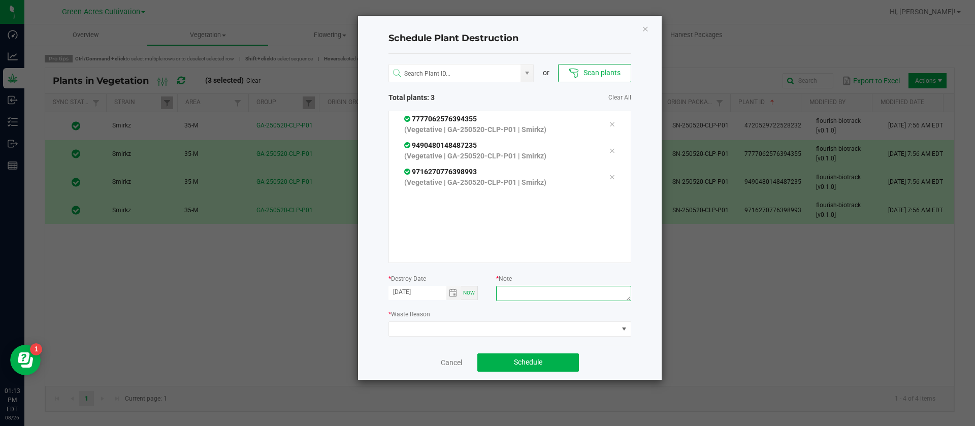
click at [550, 294] on textarea at bounding box center [563, 293] width 135 height 15
click at [535, 359] on span "Schedule" at bounding box center [528, 362] width 28 height 8
click at [553, 291] on textarea "wasyte" at bounding box center [563, 293] width 135 height 15
type textarea "waste"
click at [471, 326] on span at bounding box center [503, 329] width 229 height 14
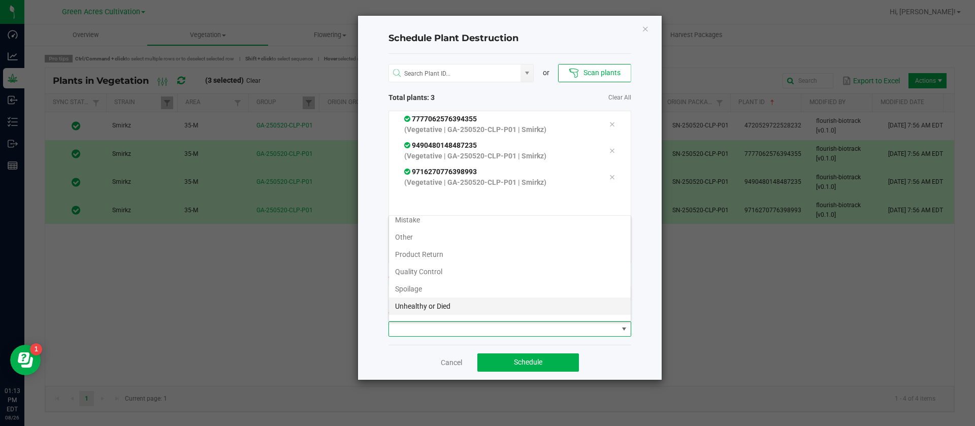
scroll to position [37, 0]
click at [420, 308] on li "Waste" at bounding box center [510, 310] width 242 height 17
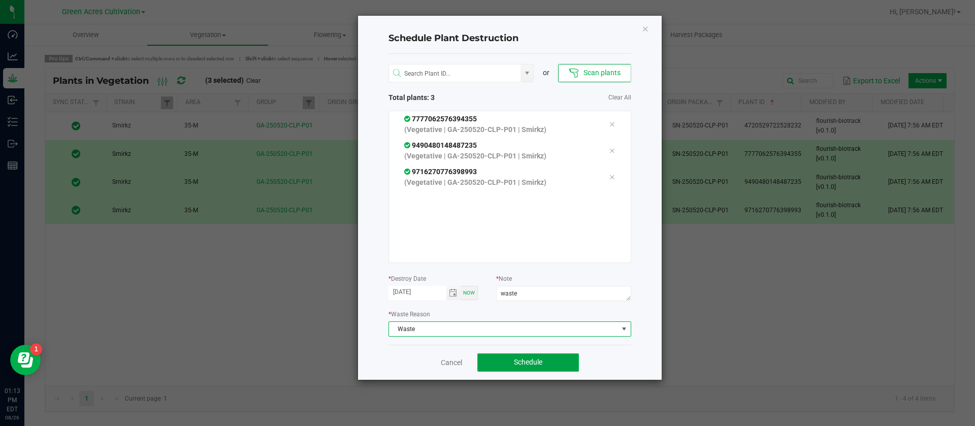
click at [532, 365] on span "Schedule" at bounding box center [528, 362] width 28 height 8
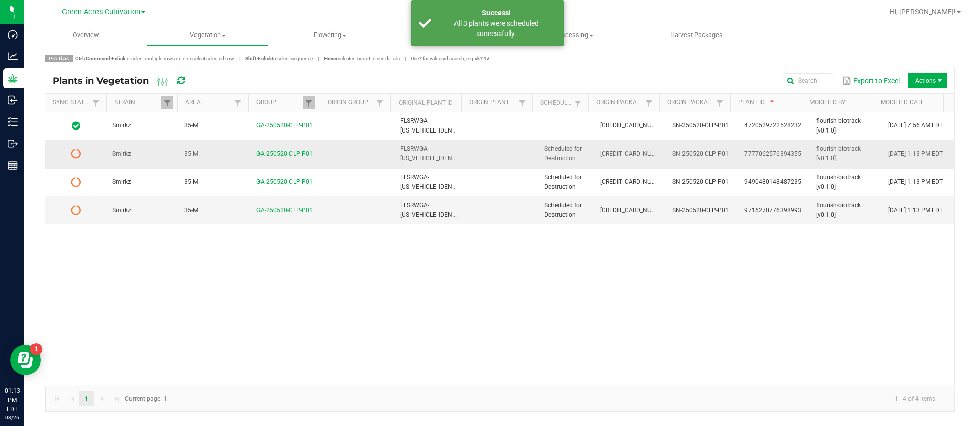
click at [544, 156] on span "Scheduled for Destruction" at bounding box center [563, 153] width 38 height 17
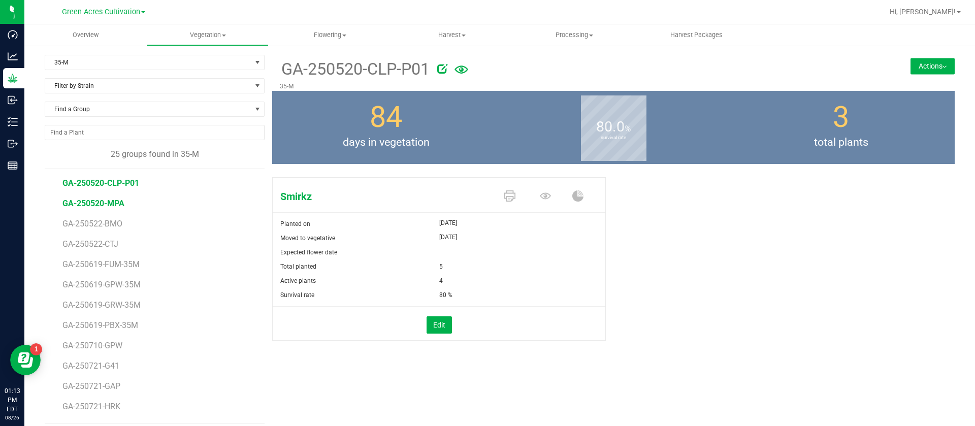
click at [110, 205] on span "GA-250520-MPA" at bounding box center [93, 203] width 62 height 10
click at [123, 185] on span "GA-250520-CLP-P01" at bounding box center [100, 183] width 77 height 10
click at [916, 63] on button "Actions" at bounding box center [932, 66] width 44 height 16
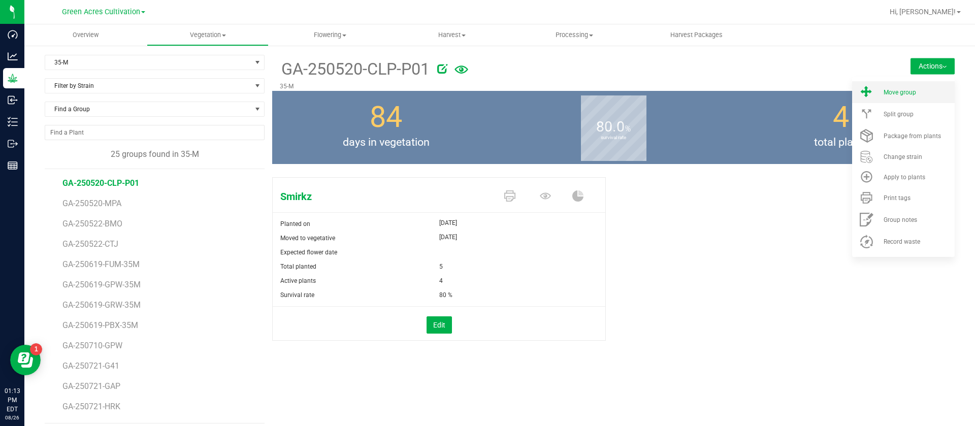
click at [894, 88] on li "Move group" at bounding box center [903, 92] width 103 height 22
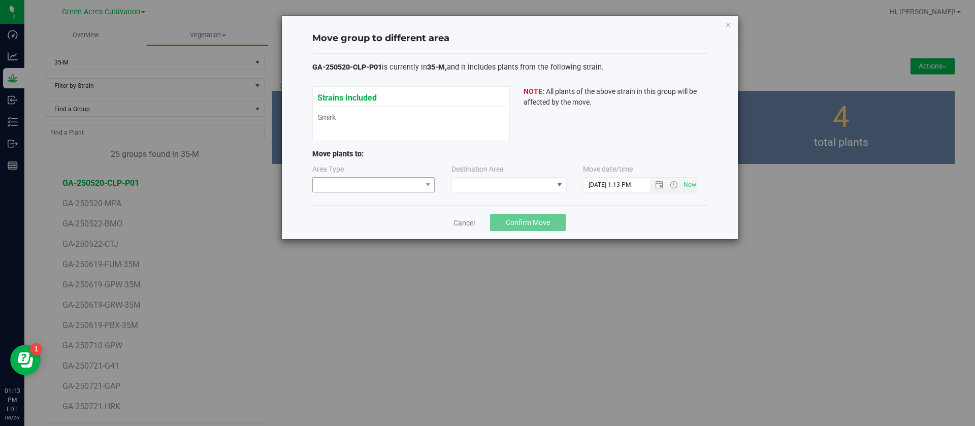
click at [360, 195] on div "GA-250520-CLP-P01 is currently in 35-M, and it includes plants from the followi…" at bounding box center [509, 130] width 395 height 152
click at [367, 170] on div "Area Type" at bounding box center [374, 178] width 124 height 28
click at [363, 182] on span at bounding box center [367, 185] width 109 height 14
click at [342, 221] on li "Mother" at bounding box center [374, 220] width 122 height 17
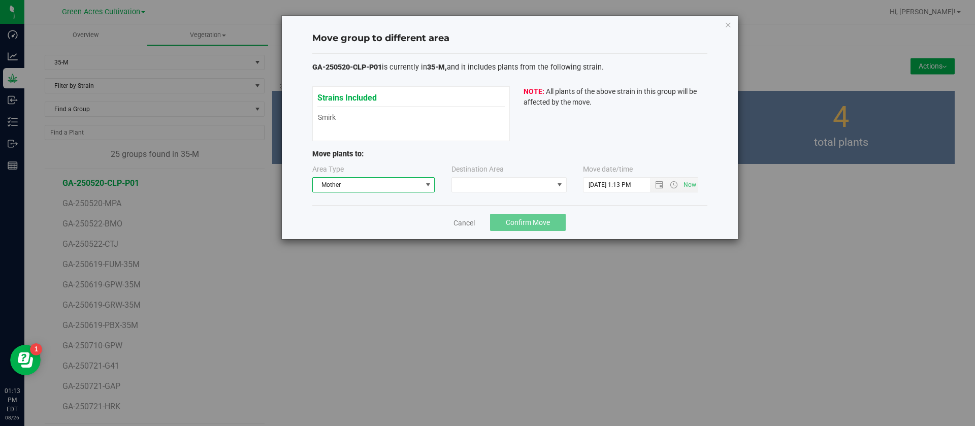
click at [485, 192] on div "Area Type Mother Destination Area Move date/time" at bounding box center [509, 180] width 395 height 33
click at [485, 188] on span at bounding box center [503, 185] width 102 height 14
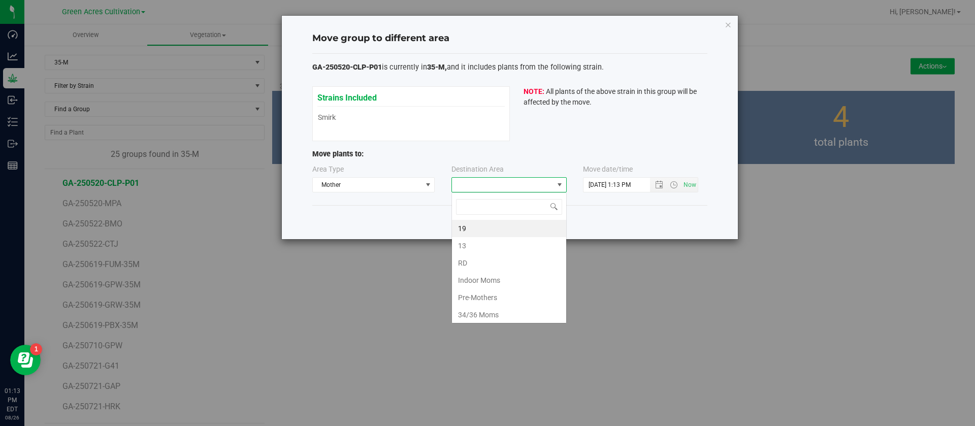
scroll to position [15, 115]
click at [495, 279] on li "Indoor Moms" at bounding box center [509, 280] width 114 height 17
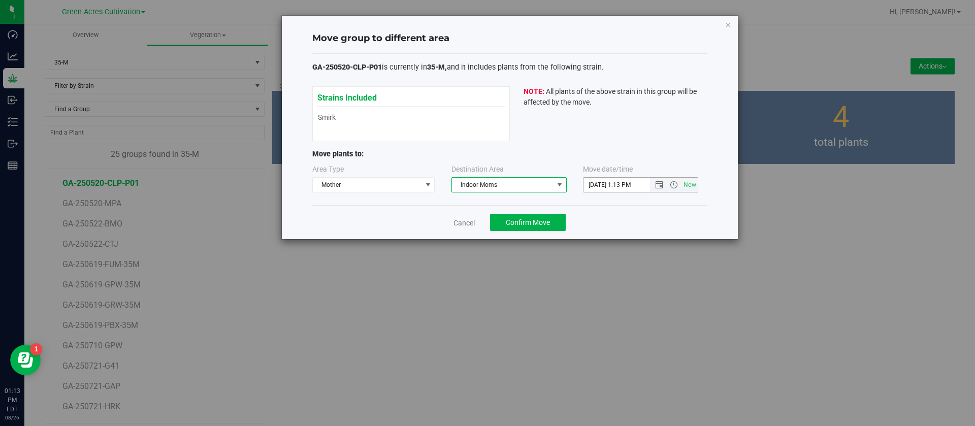
click at [591, 178] on input "8/26/2025 1:13 PM" at bounding box center [625, 185] width 84 height 14
type input "7/25/2025 1:13 PM"
click at [524, 226] on button "Confirm Move" at bounding box center [528, 222] width 76 height 17
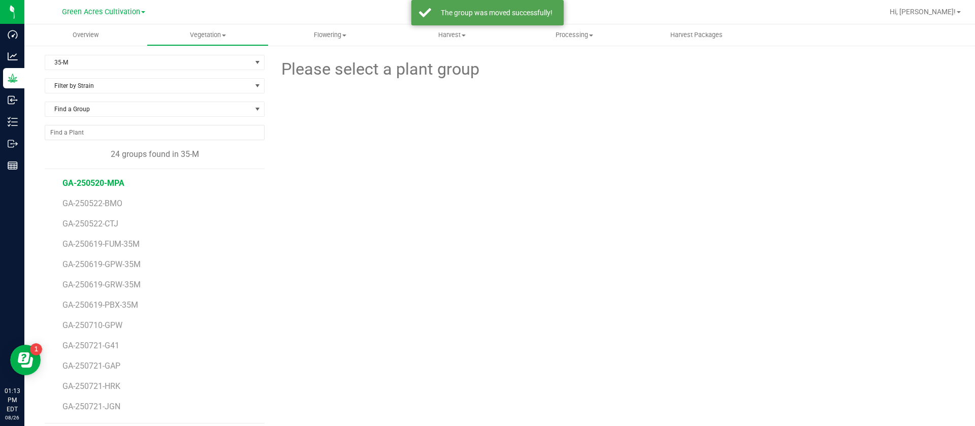
click at [118, 185] on span "GA-250520-MPA" at bounding box center [93, 183] width 62 height 10
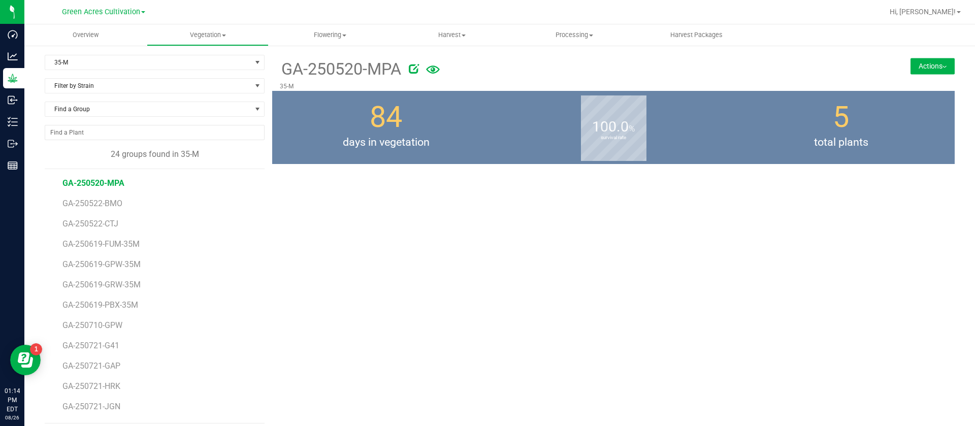
click at [109, 180] on span "GA-250520-MPA" at bounding box center [93, 183] width 62 height 10
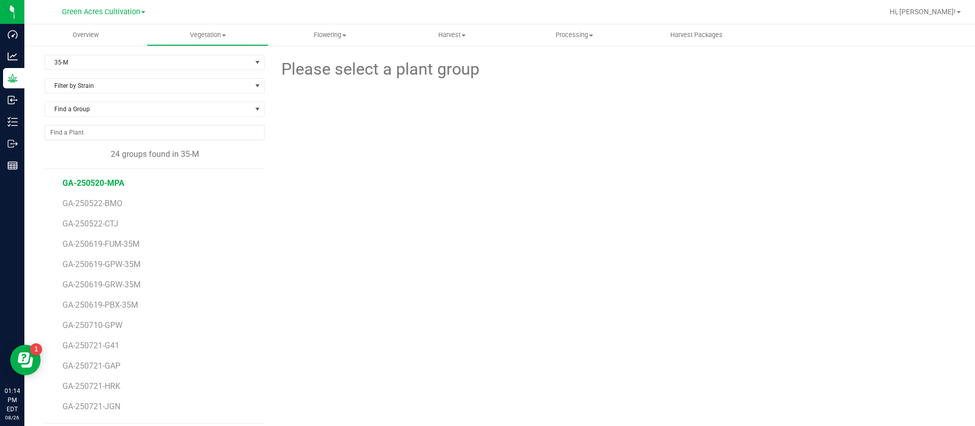
click at [109, 180] on span "GA-250520-MPA" at bounding box center [93, 183] width 62 height 10
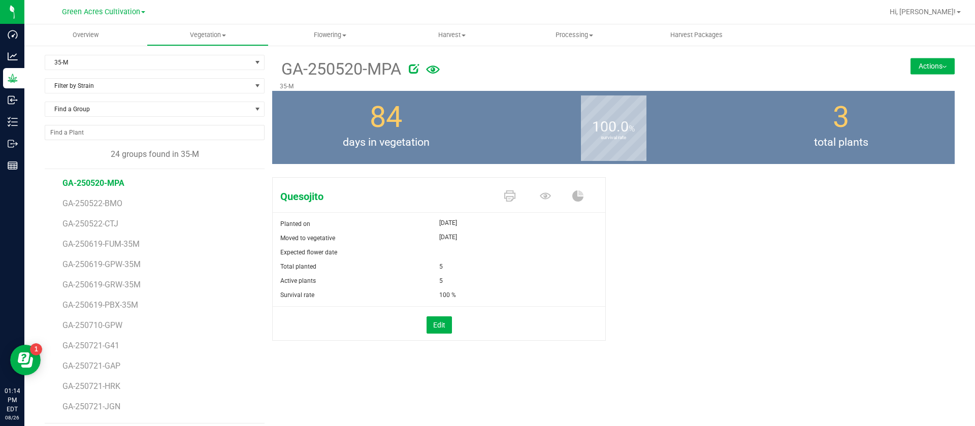
click at [549, 195] on span at bounding box center [547, 197] width 36 height 18
click at [544, 195] on icon at bounding box center [545, 195] width 11 height 7
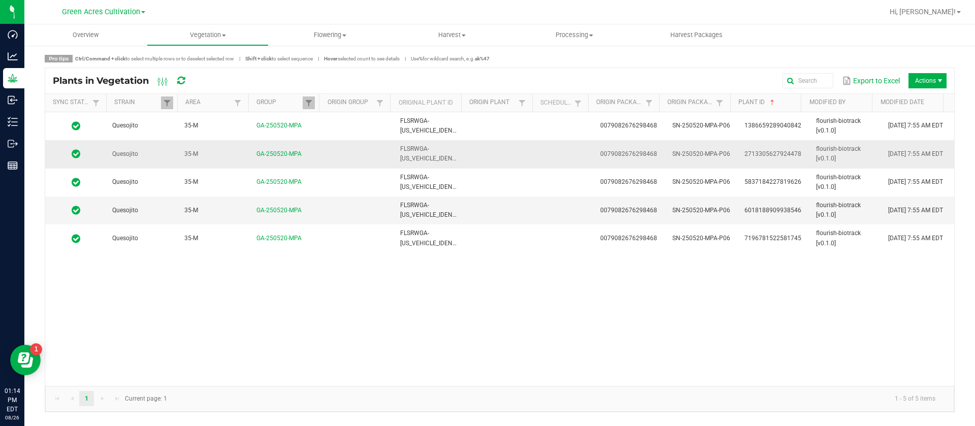
click at [539, 159] on td at bounding box center [566, 154] width 56 height 28
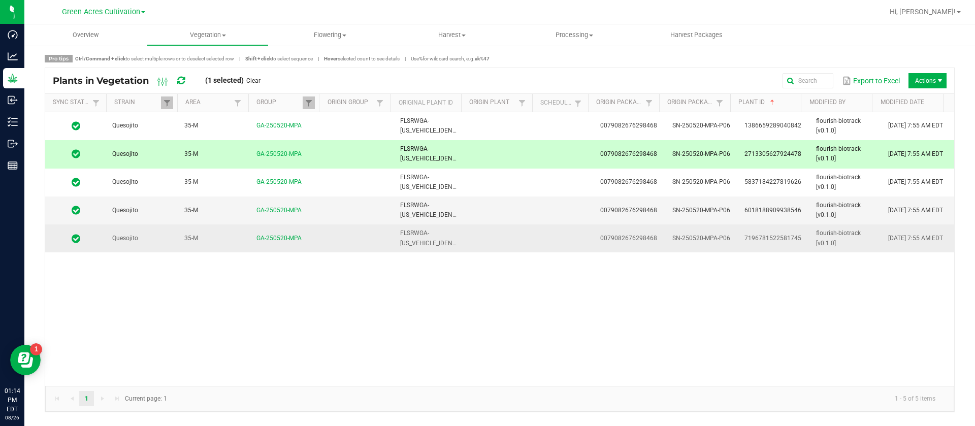
click at [527, 241] on td at bounding box center [502, 237] width 72 height 27
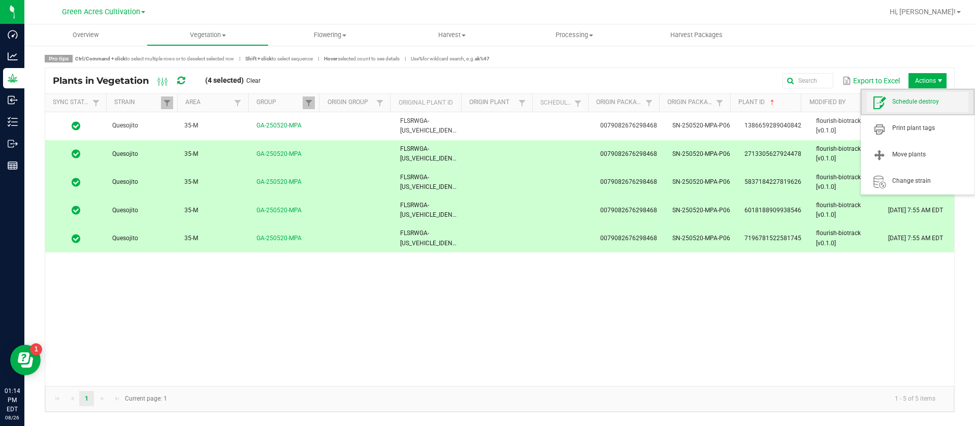
click at [908, 107] on span "Schedule destroy" at bounding box center [918, 102] width 102 height 20
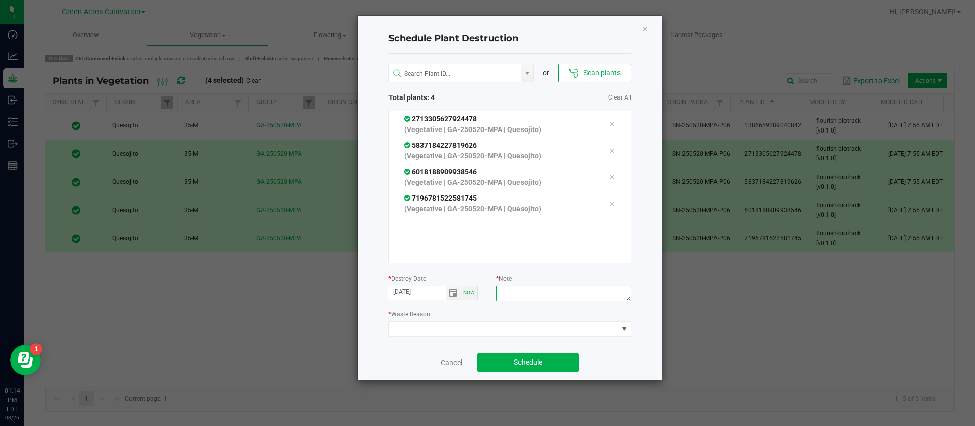
drag, startPoint x: 558, startPoint y: 286, endPoint x: 555, endPoint y: 291, distance: 5.9
click at [557, 290] on textarea at bounding box center [563, 293] width 135 height 15
type textarea "waste"
drag, startPoint x: 443, startPoint y: 330, endPoint x: 443, endPoint y: 337, distance: 6.6
click at [443, 335] on span at bounding box center [503, 329] width 229 height 14
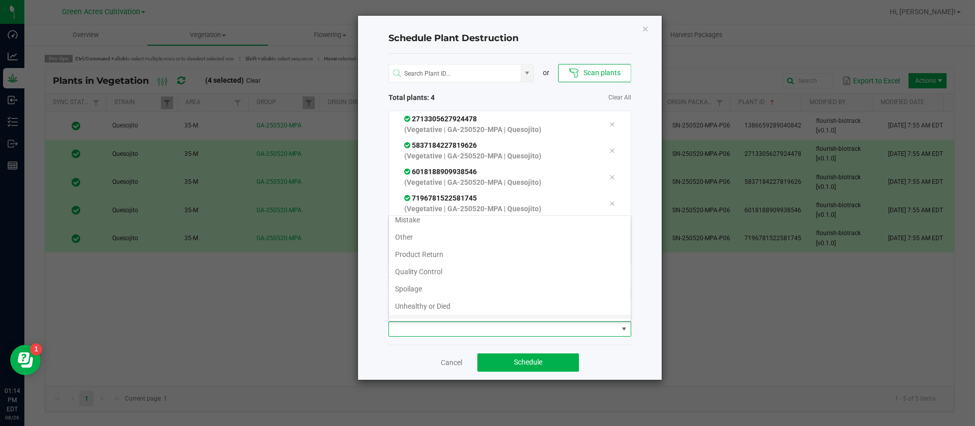
scroll to position [37, 0]
click at [408, 318] on li "Waste" at bounding box center [510, 310] width 242 height 17
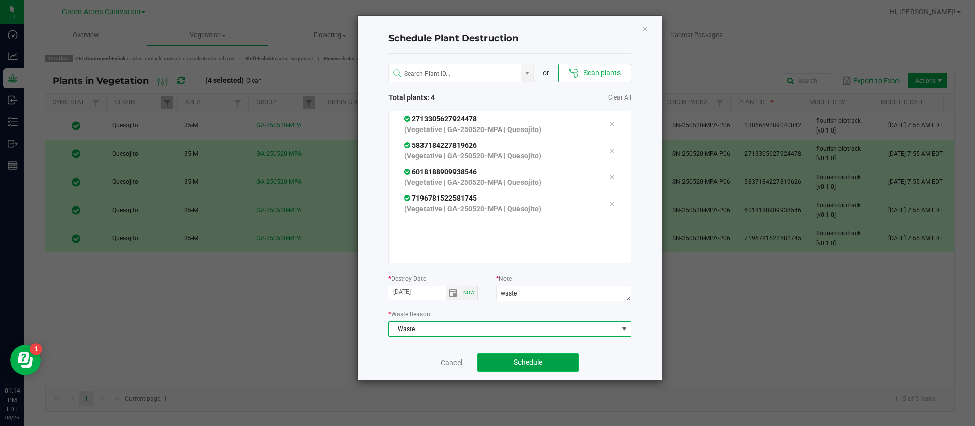
click at [517, 356] on button "Schedule" at bounding box center [528, 362] width 102 height 18
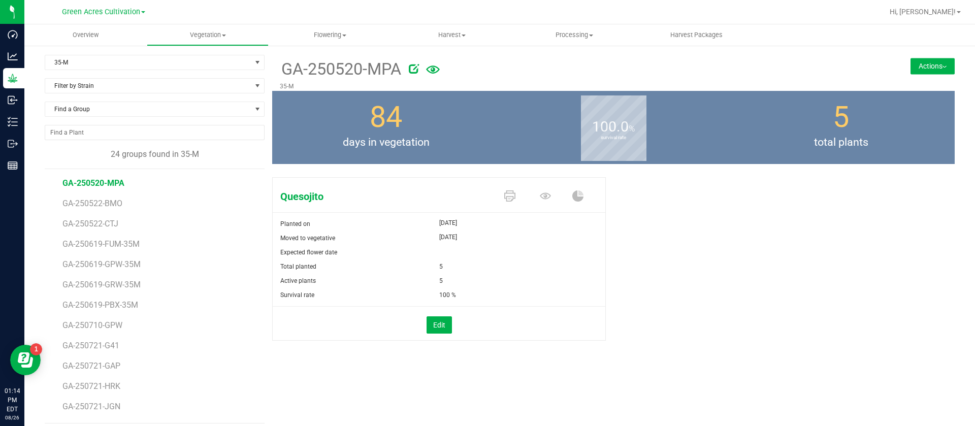
click at [922, 67] on button "Actions" at bounding box center [932, 66] width 44 height 16
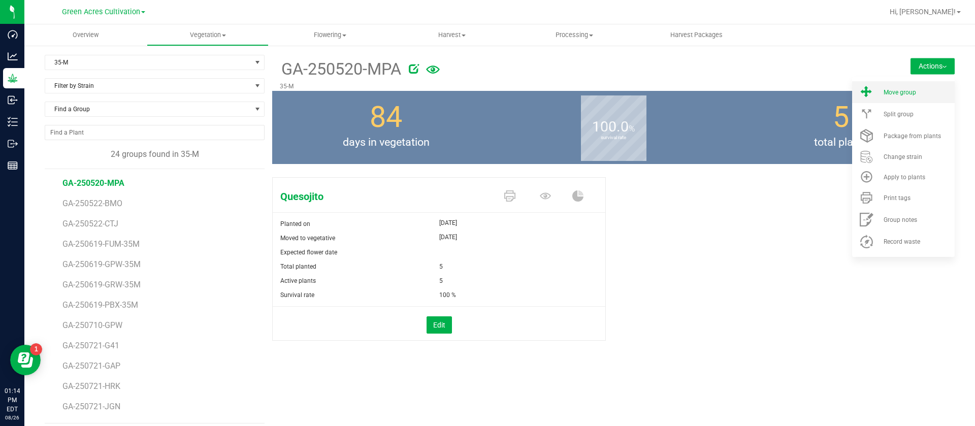
click at [898, 84] on li "Move group" at bounding box center [903, 92] width 103 height 22
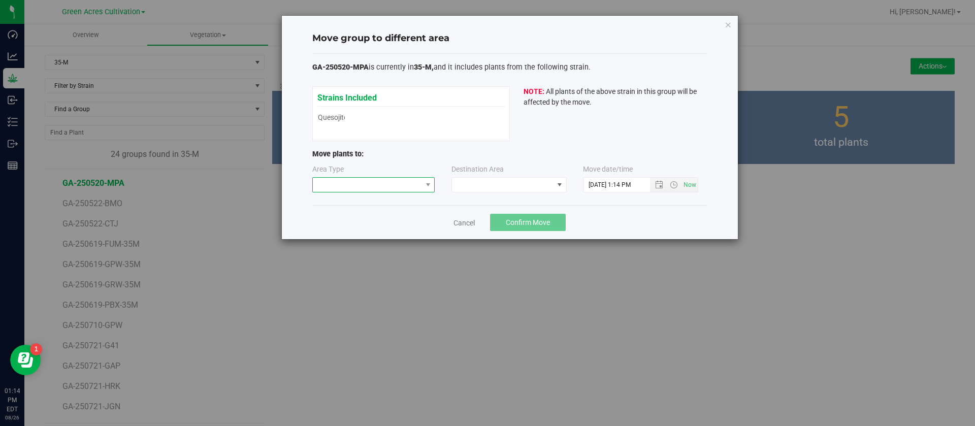
click at [337, 184] on span at bounding box center [367, 185] width 109 height 14
click at [334, 221] on li "Mother" at bounding box center [374, 220] width 122 height 17
click at [501, 187] on span at bounding box center [503, 185] width 102 height 14
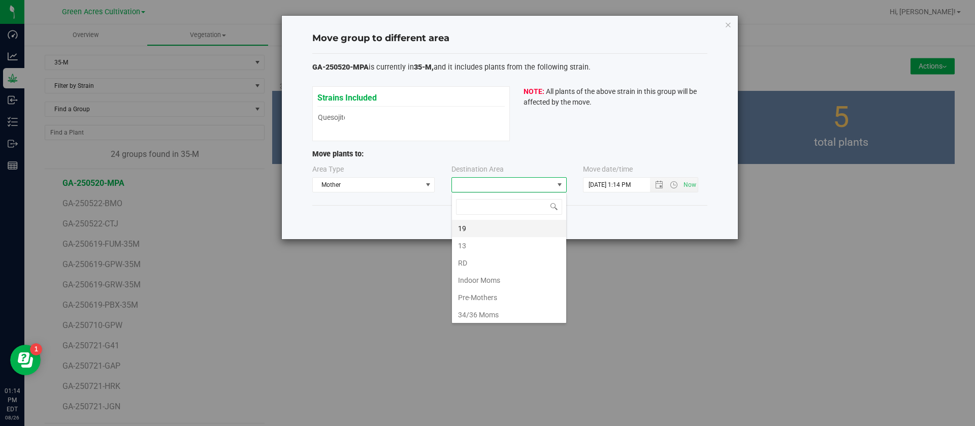
scroll to position [15, 115]
click at [492, 278] on li "Indoor Moms" at bounding box center [509, 280] width 114 height 17
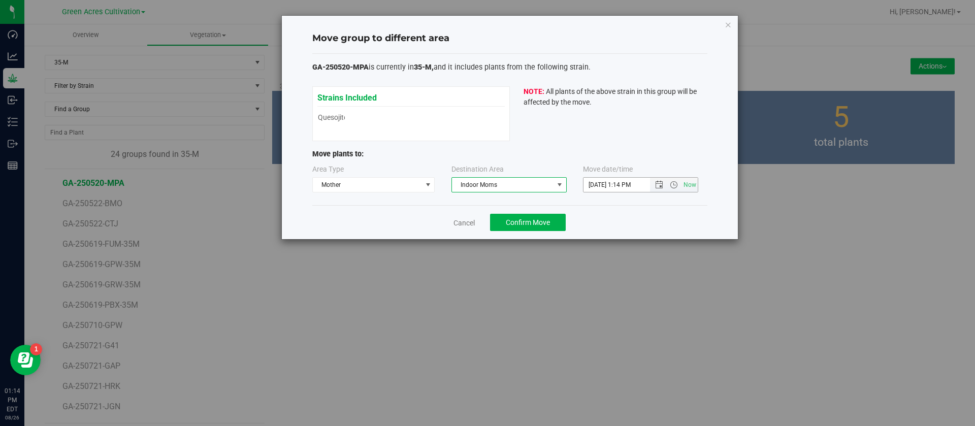
click at [593, 180] on input "8/26/2025 1:14 PM" at bounding box center [625, 185] width 84 height 14
type input "7/25/2025 1:14 PM"
click at [615, 117] on div "Strains Included Quesojito Quesojito NOTE: All plants of the above strain in th…" at bounding box center [509, 113] width 395 height 55
click at [542, 223] on span "Confirm Move" at bounding box center [528, 222] width 44 height 8
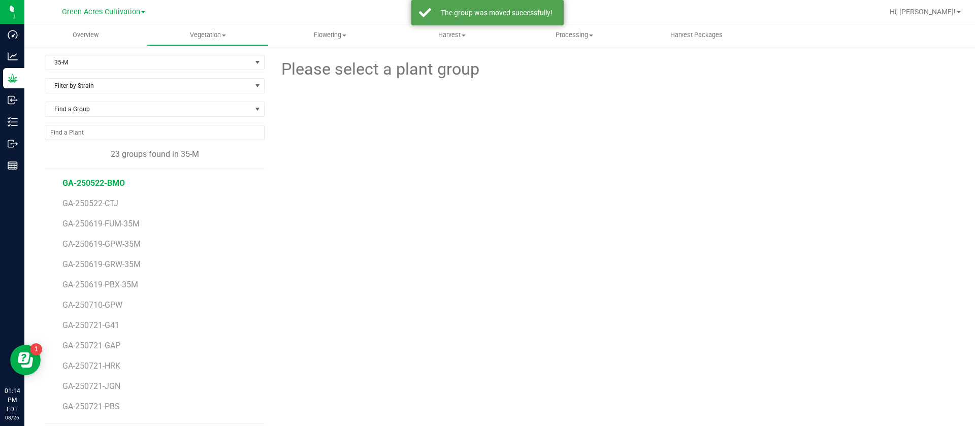
click at [92, 185] on span "GA-250522-BMO" at bounding box center [93, 183] width 62 height 10
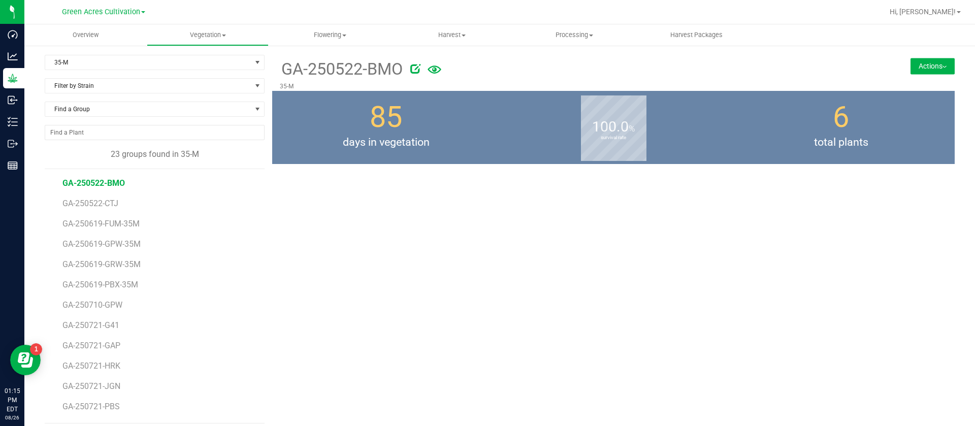
click at [101, 188] on li "GA-250522-BMO" at bounding box center [159, 179] width 195 height 20
click at [103, 182] on span "GA-250522-BMO" at bounding box center [93, 183] width 62 height 10
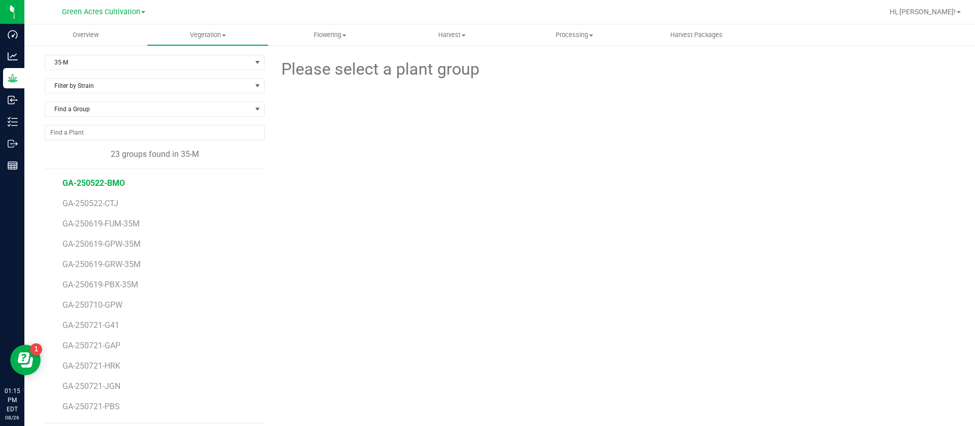
click at [103, 182] on span "GA-250522-BMO" at bounding box center [93, 183] width 62 height 10
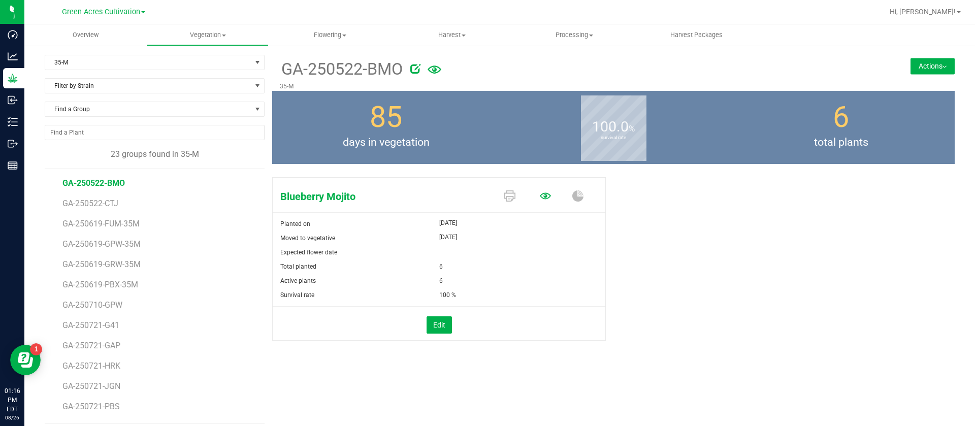
click at [540, 192] on icon at bounding box center [545, 195] width 11 height 11
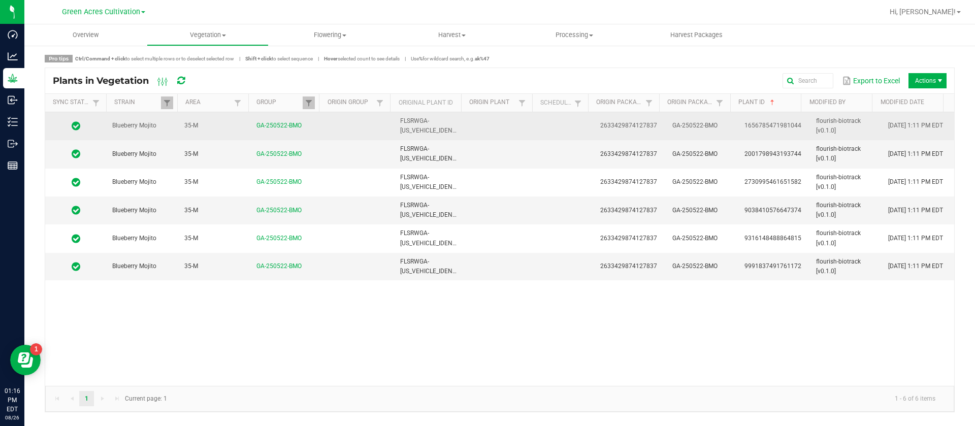
click at [507, 131] on td at bounding box center [502, 126] width 72 height 28
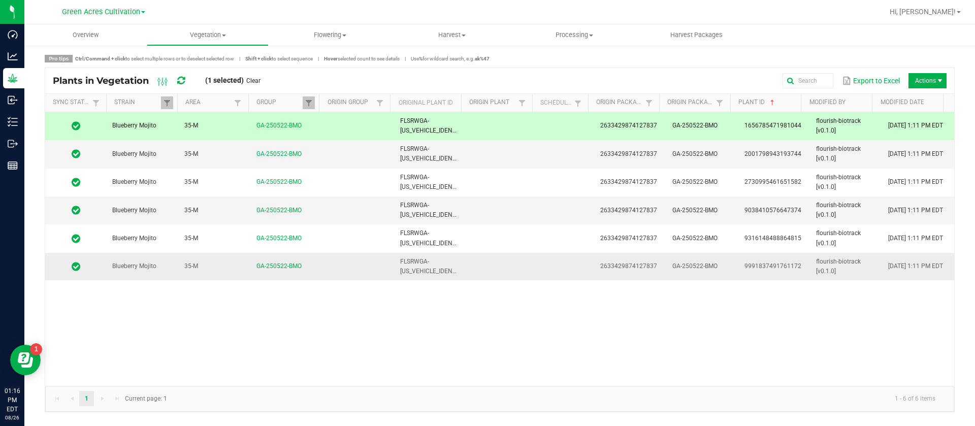
click at [502, 274] on td at bounding box center [502, 266] width 72 height 27
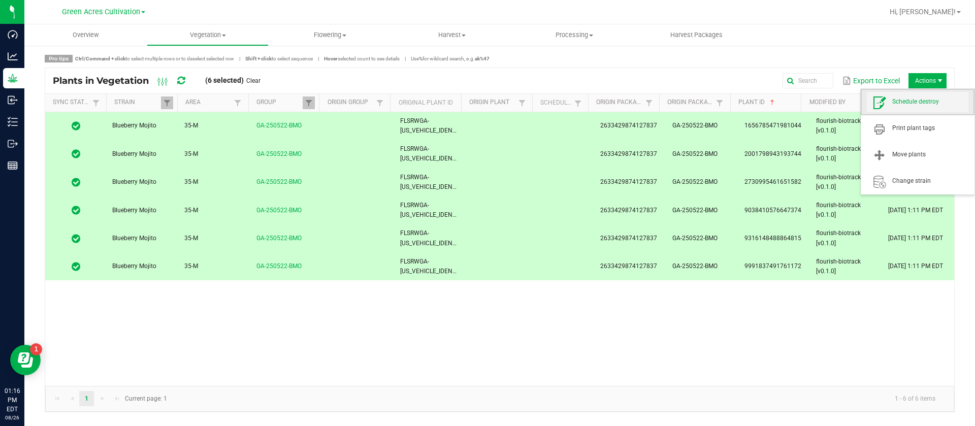
click at [917, 99] on span "Schedule destroy" at bounding box center [930, 101] width 76 height 9
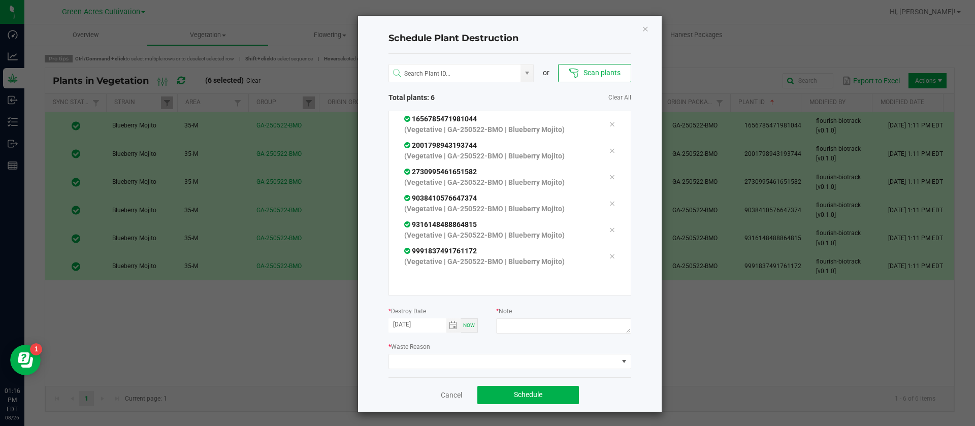
click at [521, 334] on div at bounding box center [563, 327] width 135 height 18
click at [519, 322] on textarea at bounding box center [563, 325] width 135 height 15
type textarea "waste"
click at [452, 363] on span at bounding box center [503, 361] width 229 height 14
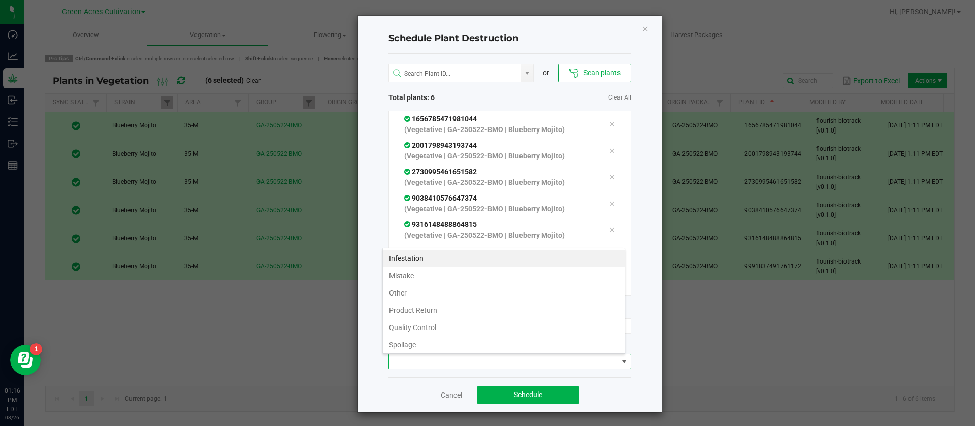
scroll to position [37, 0]
click at [421, 341] on li "Waste" at bounding box center [504, 342] width 242 height 17
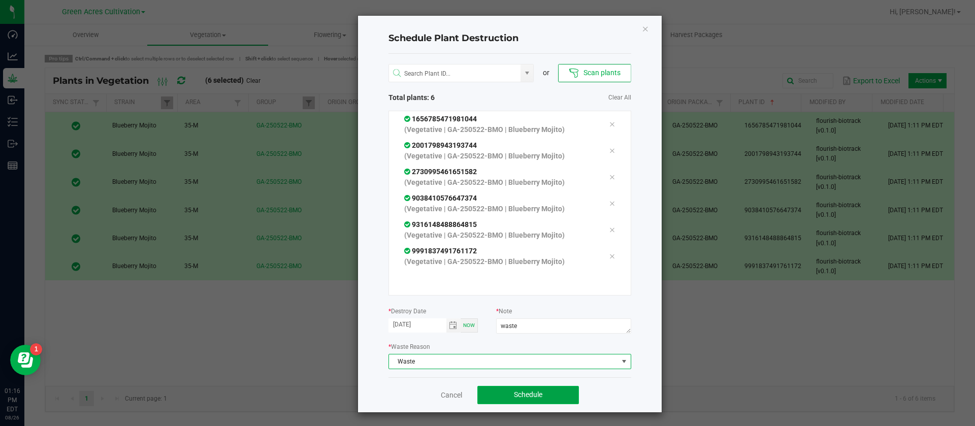
click at [518, 398] on span "Schedule" at bounding box center [528, 394] width 28 height 8
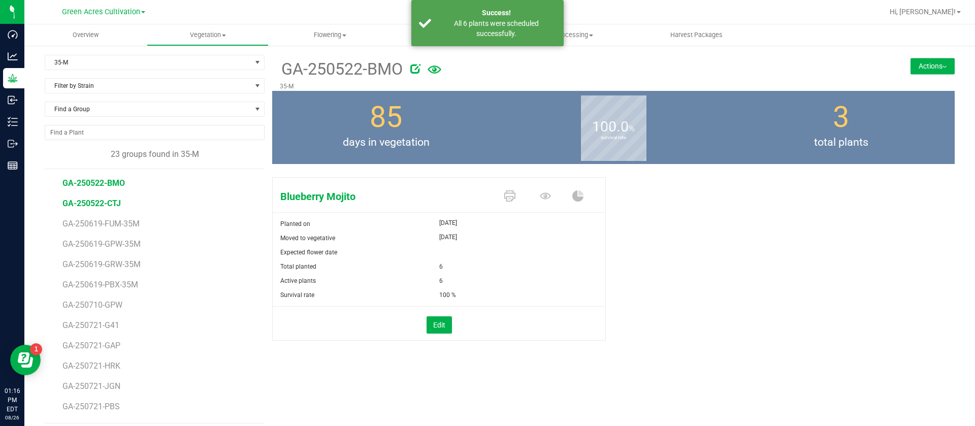
click at [104, 201] on span "GA-250522-CTJ" at bounding box center [91, 203] width 58 height 10
click at [541, 196] on icon at bounding box center [545, 195] width 11 height 11
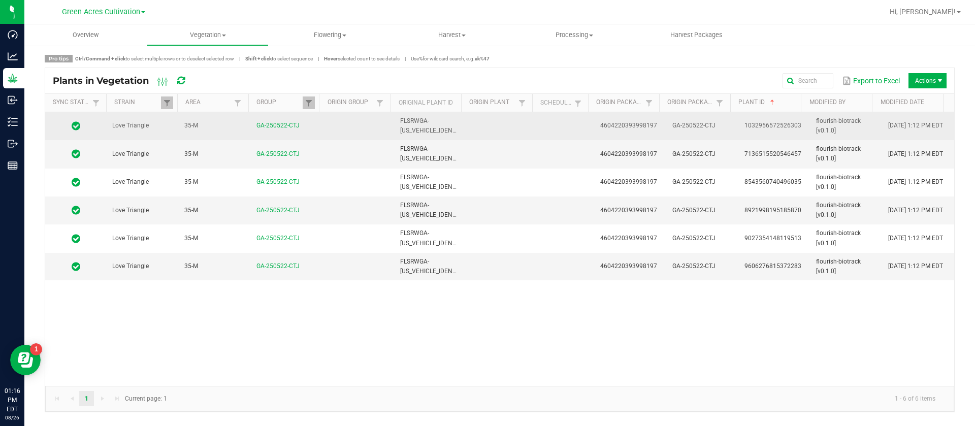
click at [539, 124] on td at bounding box center [566, 126] width 56 height 28
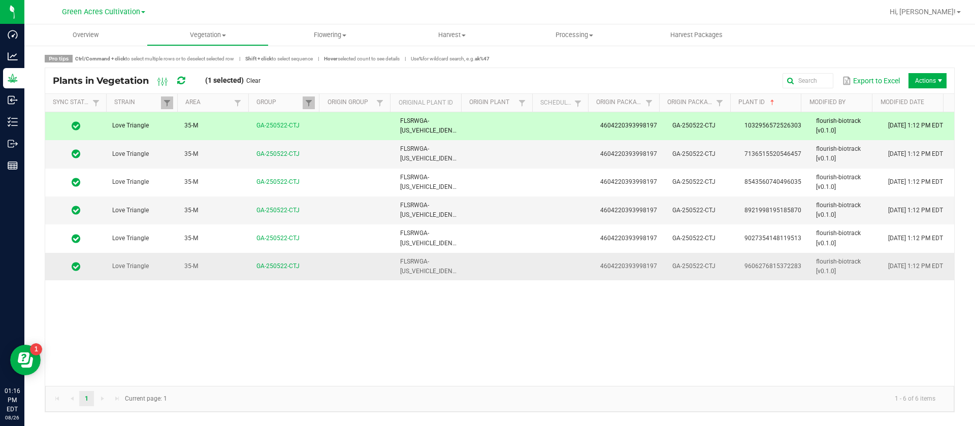
click at [491, 253] on td at bounding box center [502, 266] width 72 height 27
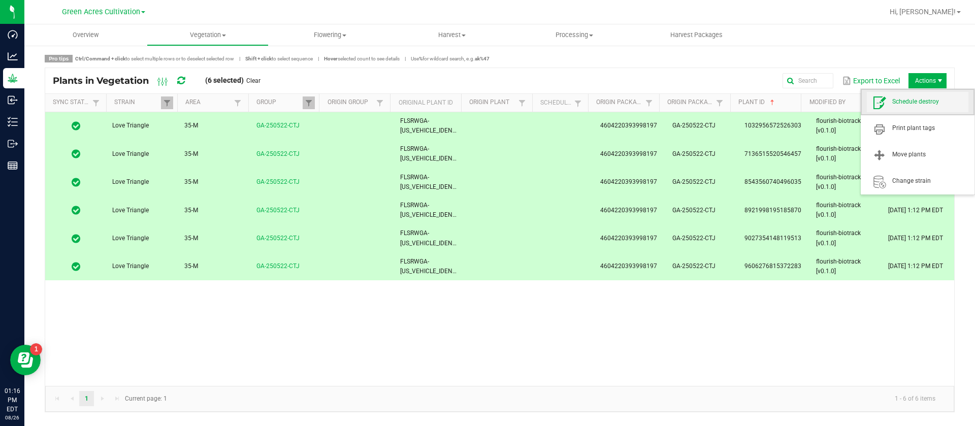
click at [919, 104] on span "Schedule destroy" at bounding box center [930, 101] width 76 height 9
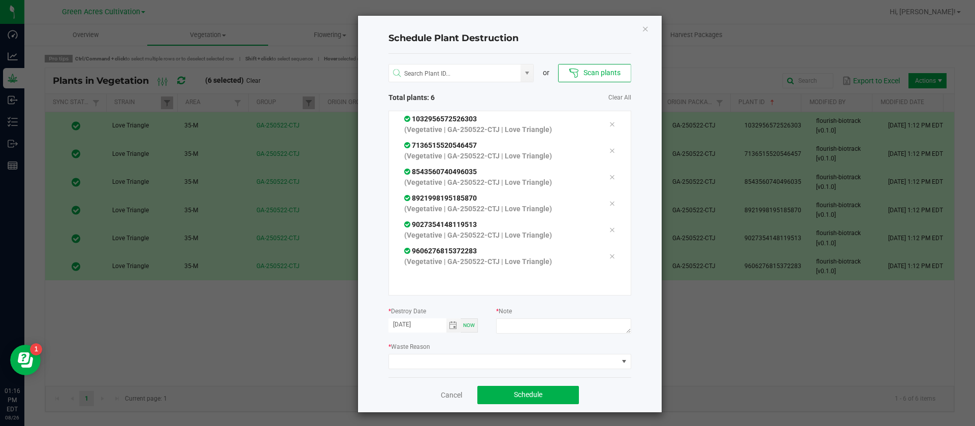
click at [528, 336] on div at bounding box center [563, 327] width 135 height 18
click at [526, 330] on textarea at bounding box center [563, 325] width 135 height 15
type textarea "waste"
click at [436, 353] on div "* Waste Reason" at bounding box center [509, 355] width 243 height 28
click at [431, 370] on div "or Scan plants Total plants: 6 Clear All 1032956572526303 (Vegetative | GA-2505…" at bounding box center [509, 215] width 243 height 323
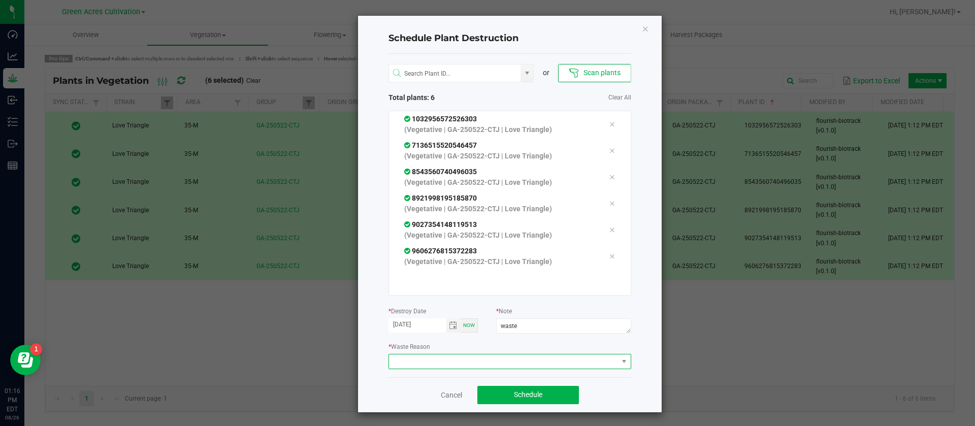
click at [424, 354] on span at bounding box center [509, 361] width 243 height 15
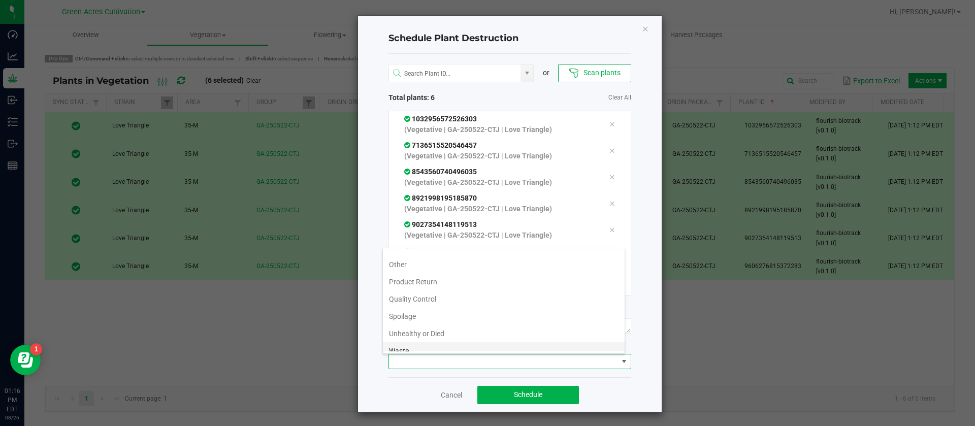
scroll to position [37, 0]
click at [395, 350] on li "Waste" at bounding box center [504, 342] width 242 height 17
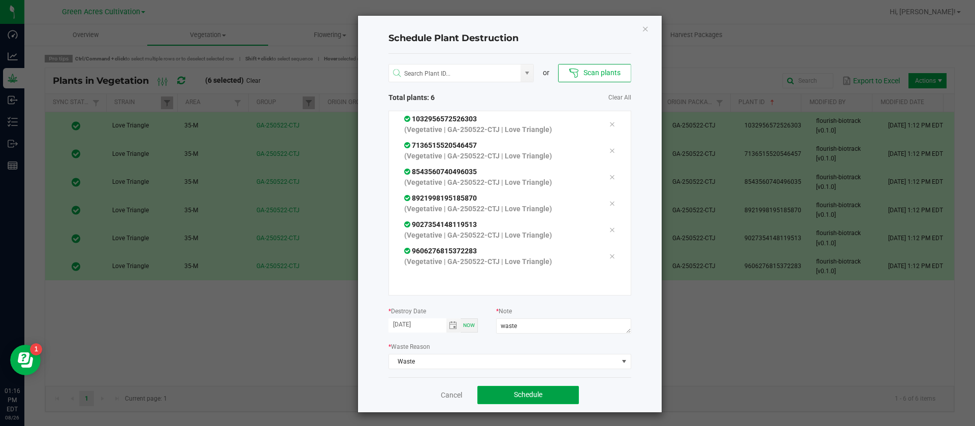
click at [542, 398] on button "Schedule" at bounding box center [528, 395] width 102 height 18
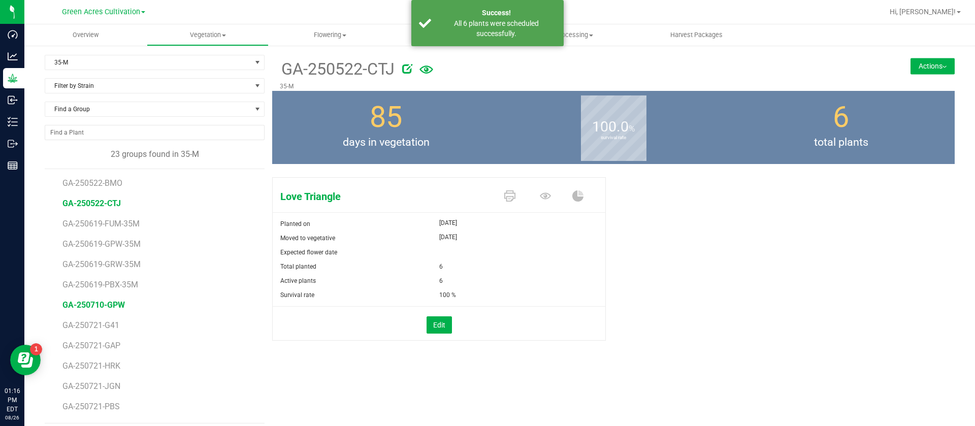
click at [104, 306] on span "GA-250710-GPW" at bounding box center [93, 305] width 62 height 10
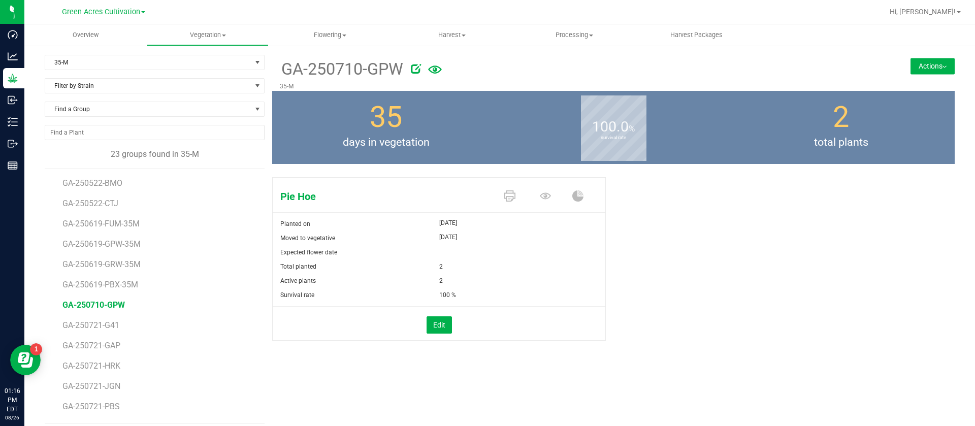
click at [114, 305] on span "GA-250710-GPW" at bounding box center [93, 305] width 62 height 10
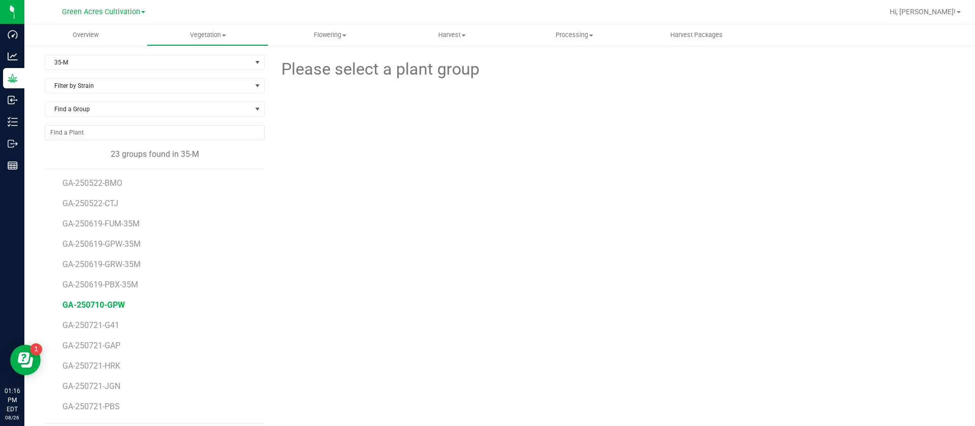
click at [114, 305] on span "GA-250710-GPW" at bounding box center [93, 305] width 62 height 10
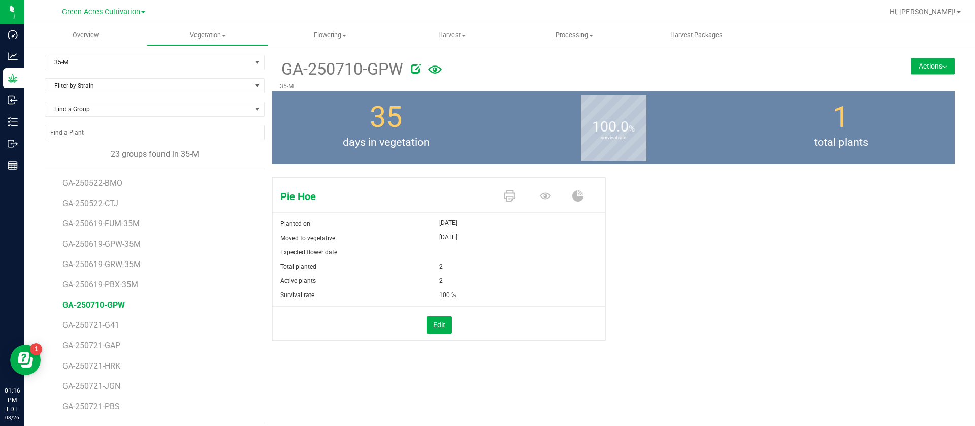
click at [415, 275] on div "Active plants" at bounding box center [356, 281] width 167 height 14
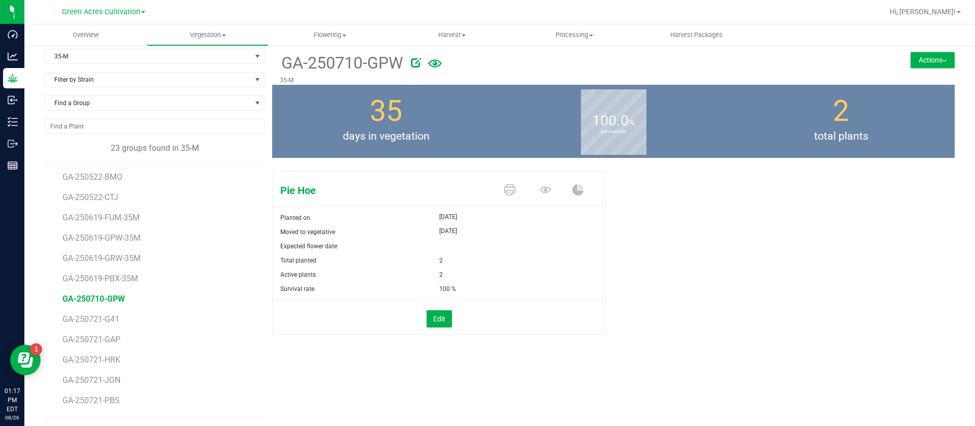
scroll to position [8, 0]
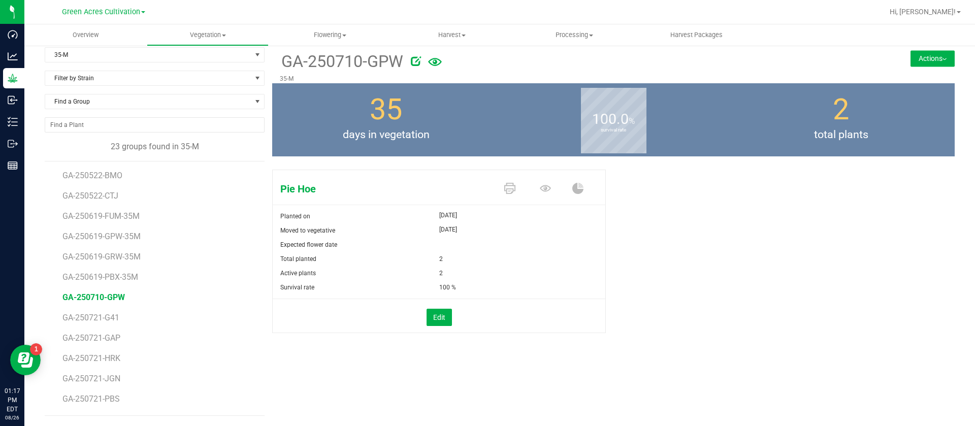
click at [543, 228] on div "Jul 22, 2025" at bounding box center [522, 229] width 167 height 12
click at [574, 242] on div "Expected flower date" at bounding box center [439, 245] width 333 height 14
